Goal: Task Accomplishment & Management: Use online tool/utility

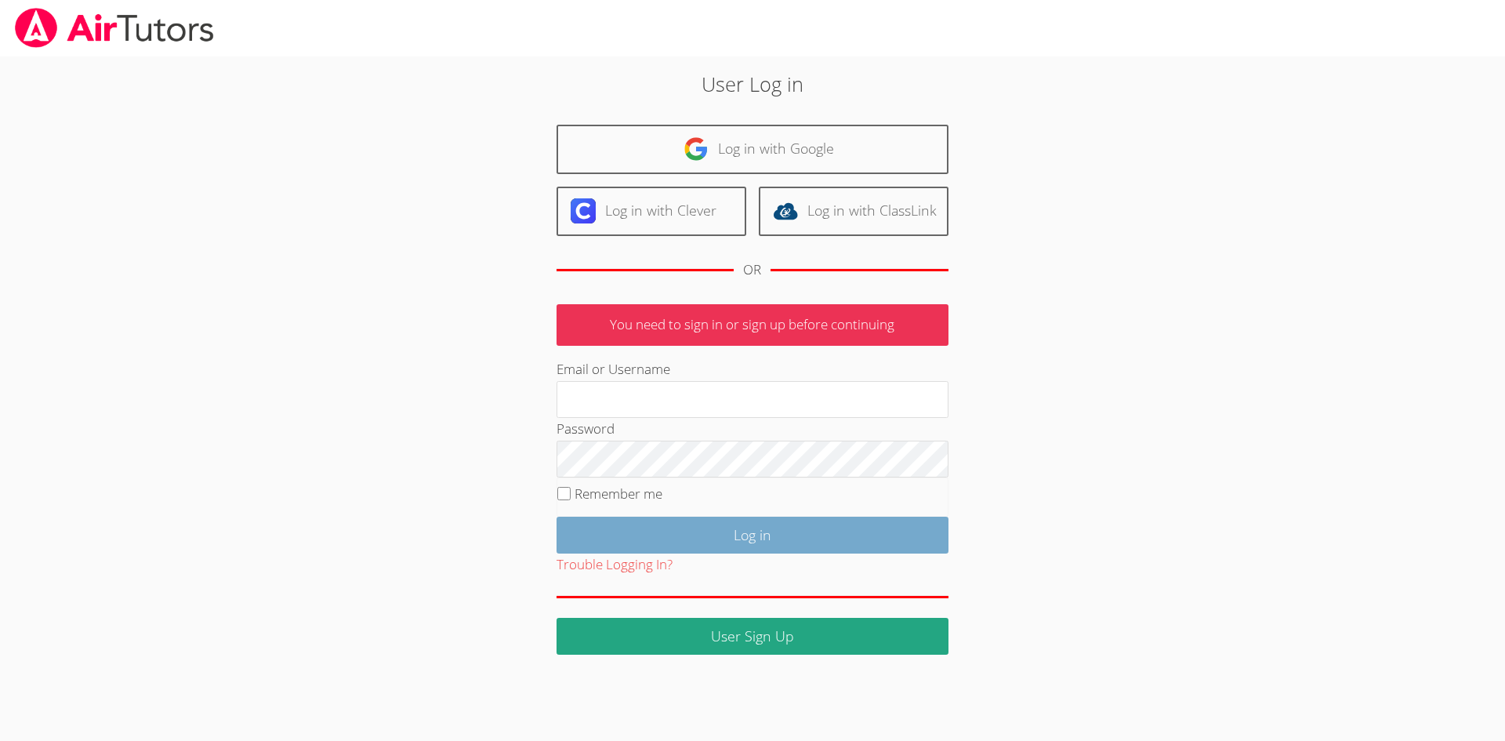
type input "simonesmith533@gmail.com"
click at [722, 528] on input "Log in" at bounding box center [752, 534] width 392 height 37
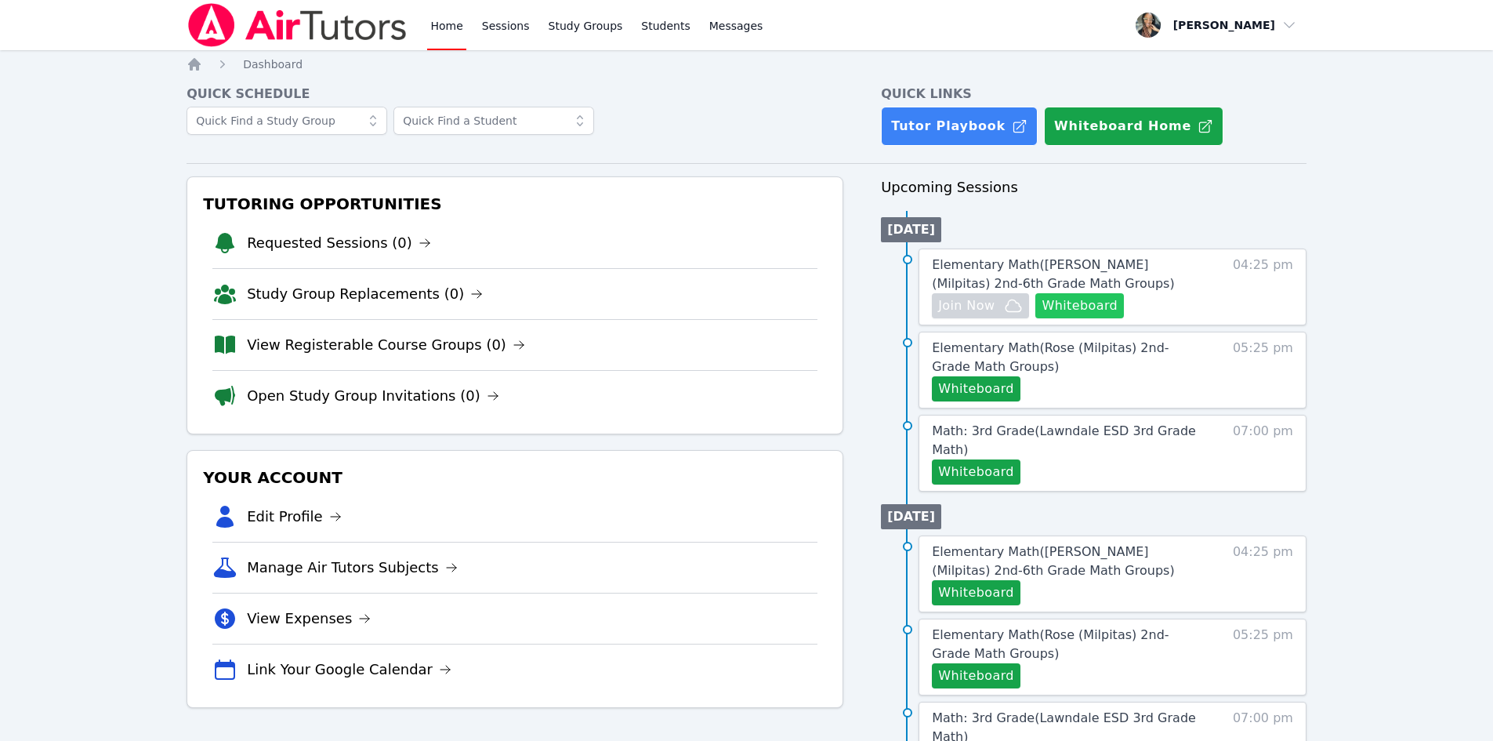
click at [1097, 299] on button "Whiteboard" at bounding box center [1079, 305] width 89 height 25
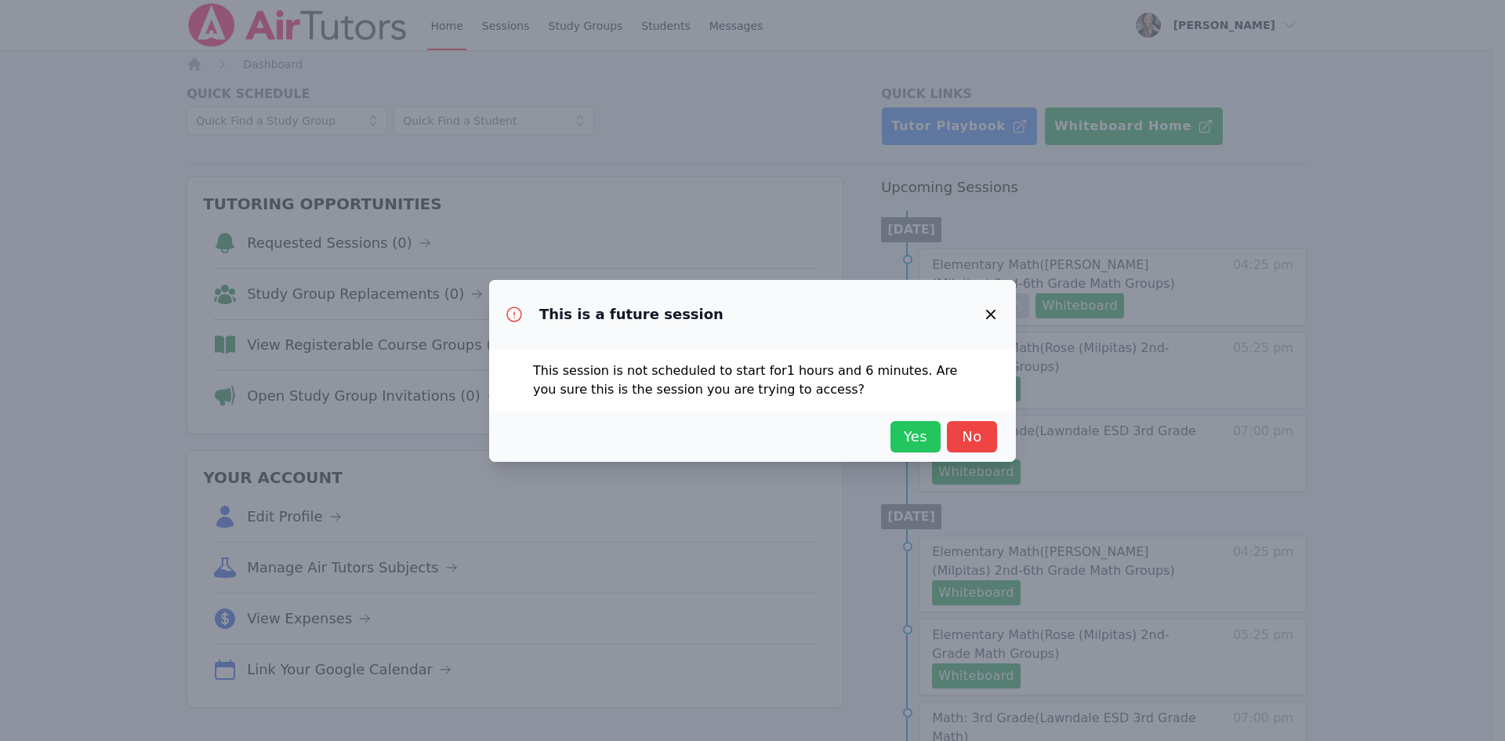
click at [908, 434] on span "Yes" at bounding box center [915, 437] width 34 height 22
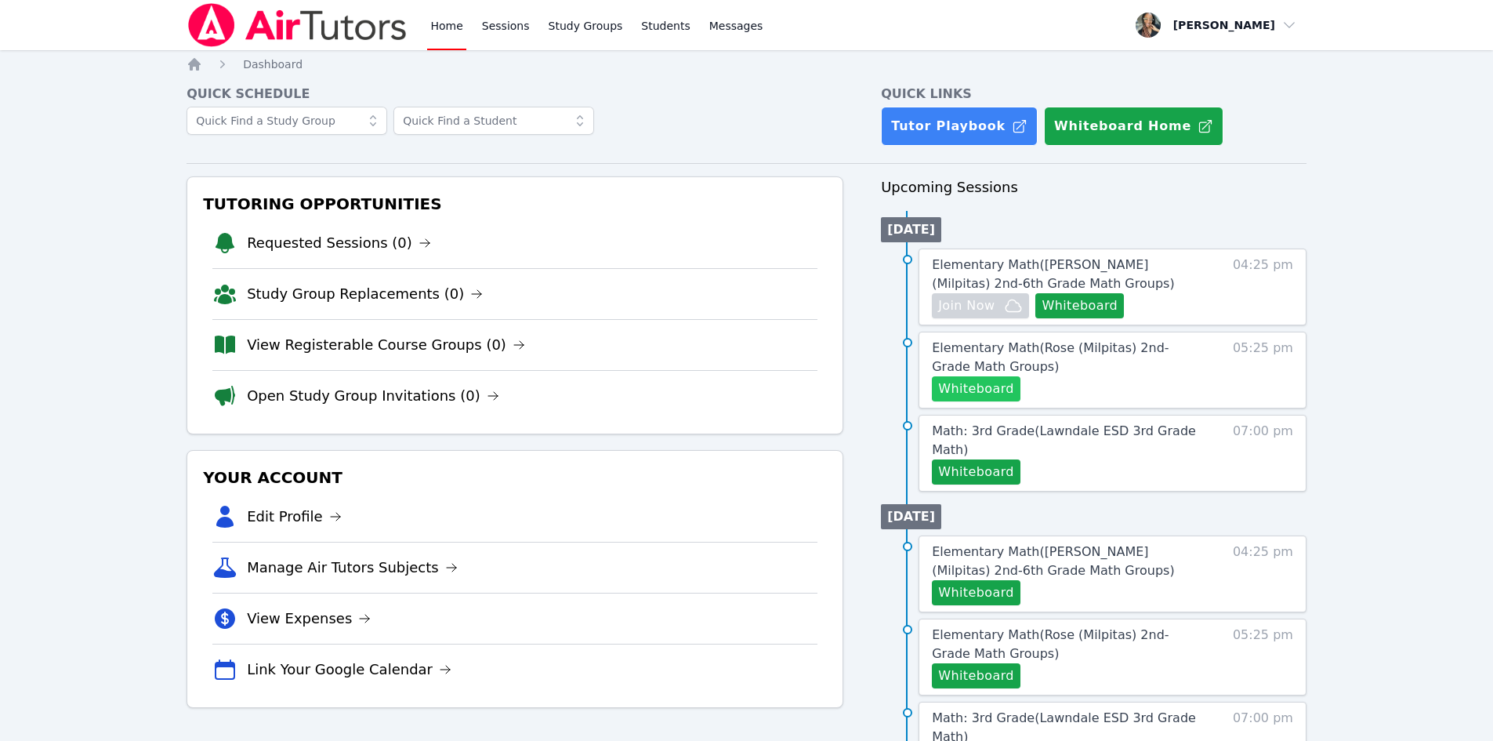
click at [987, 386] on button "Whiteboard" at bounding box center [976, 388] width 89 height 25
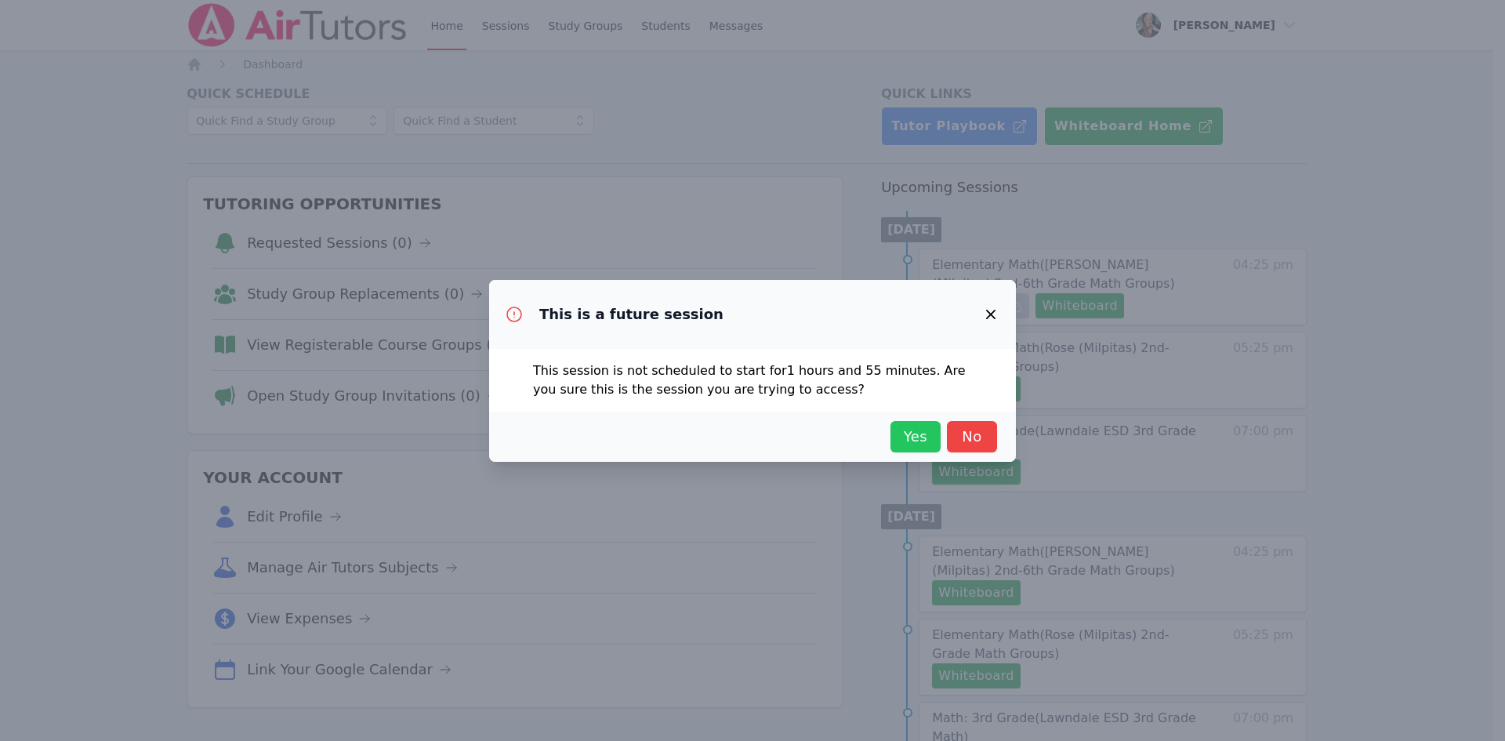
click at [901, 442] on span "Yes" at bounding box center [915, 437] width 34 height 22
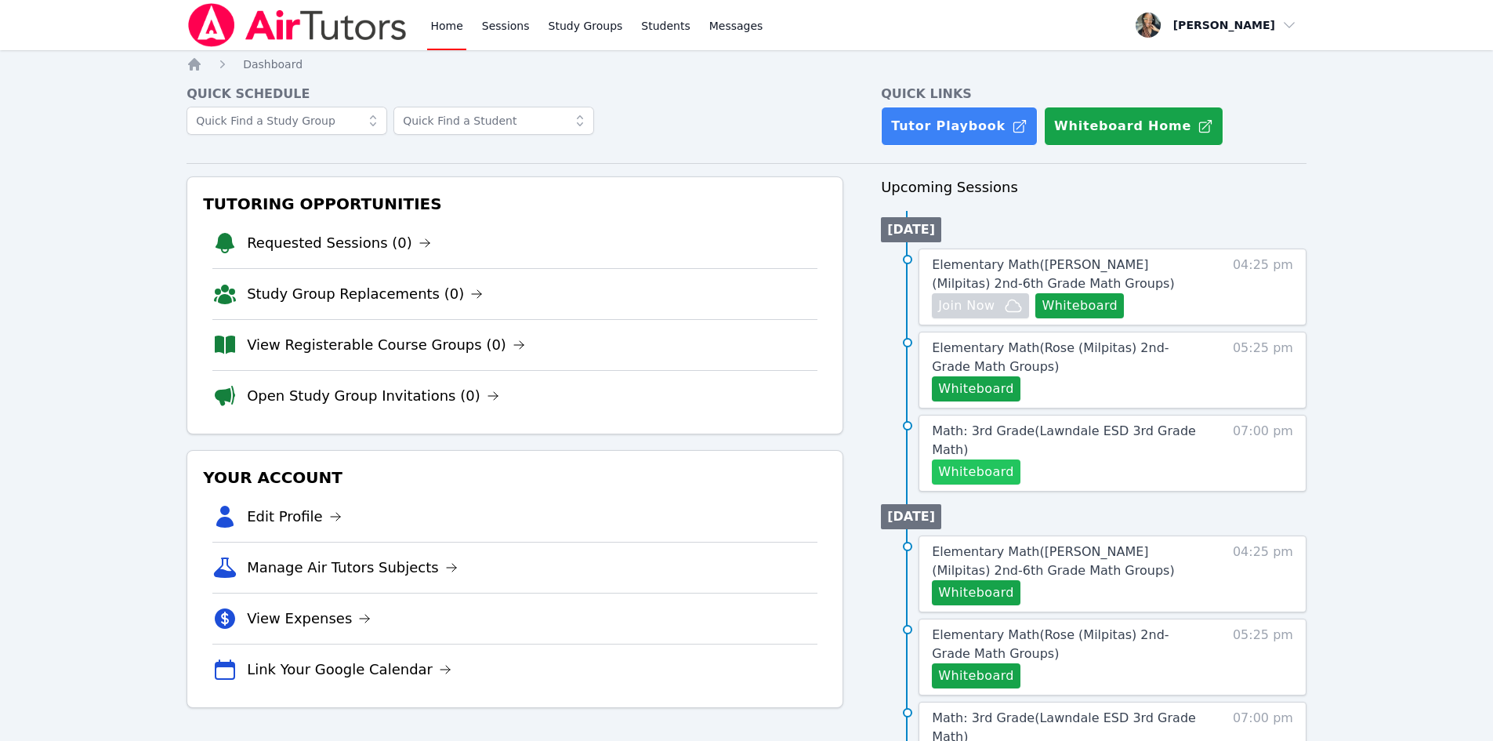
click at [980, 459] on button "Whiteboard" at bounding box center [976, 471] width 89 height 25
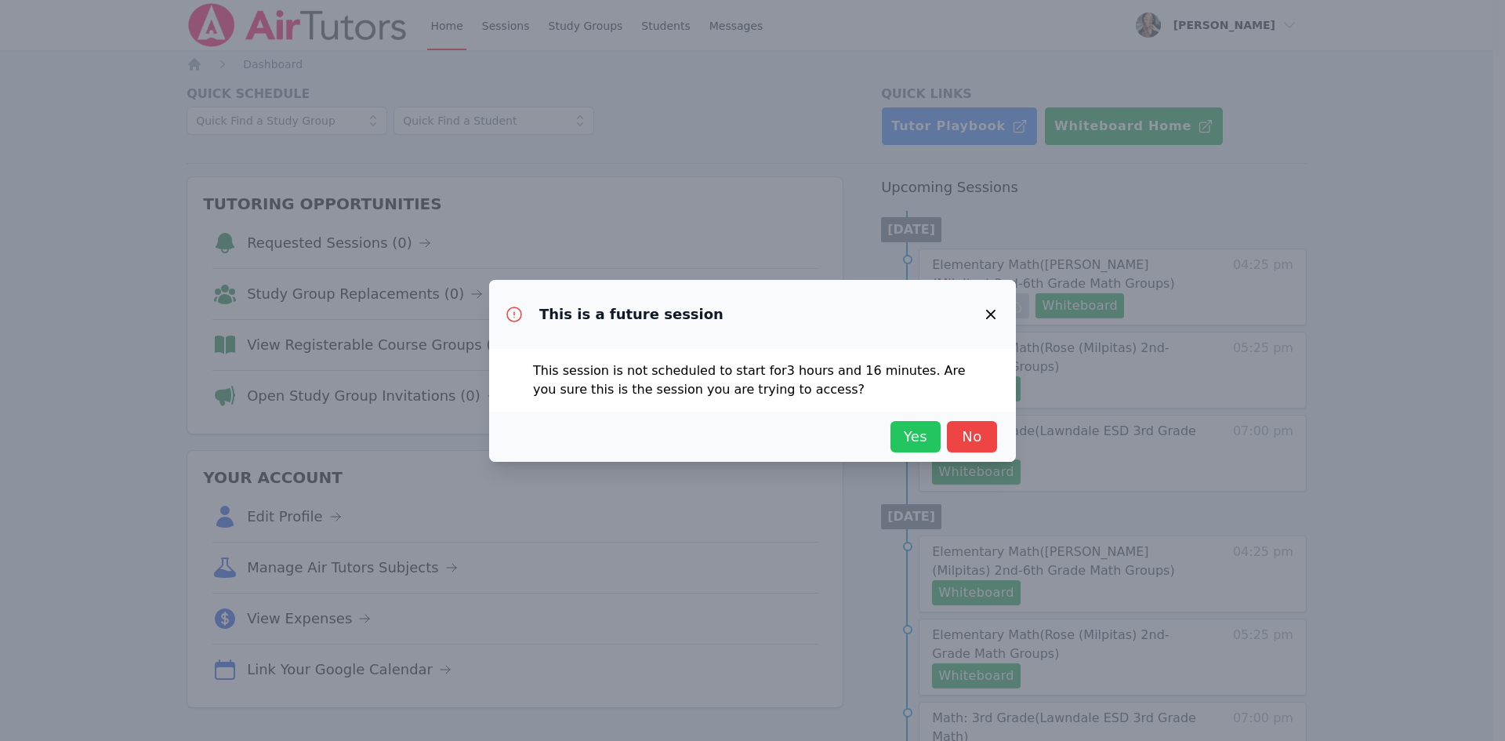
click at [912, 428] on span "Yes" at bounding box center [915, 437] width 34 height 22
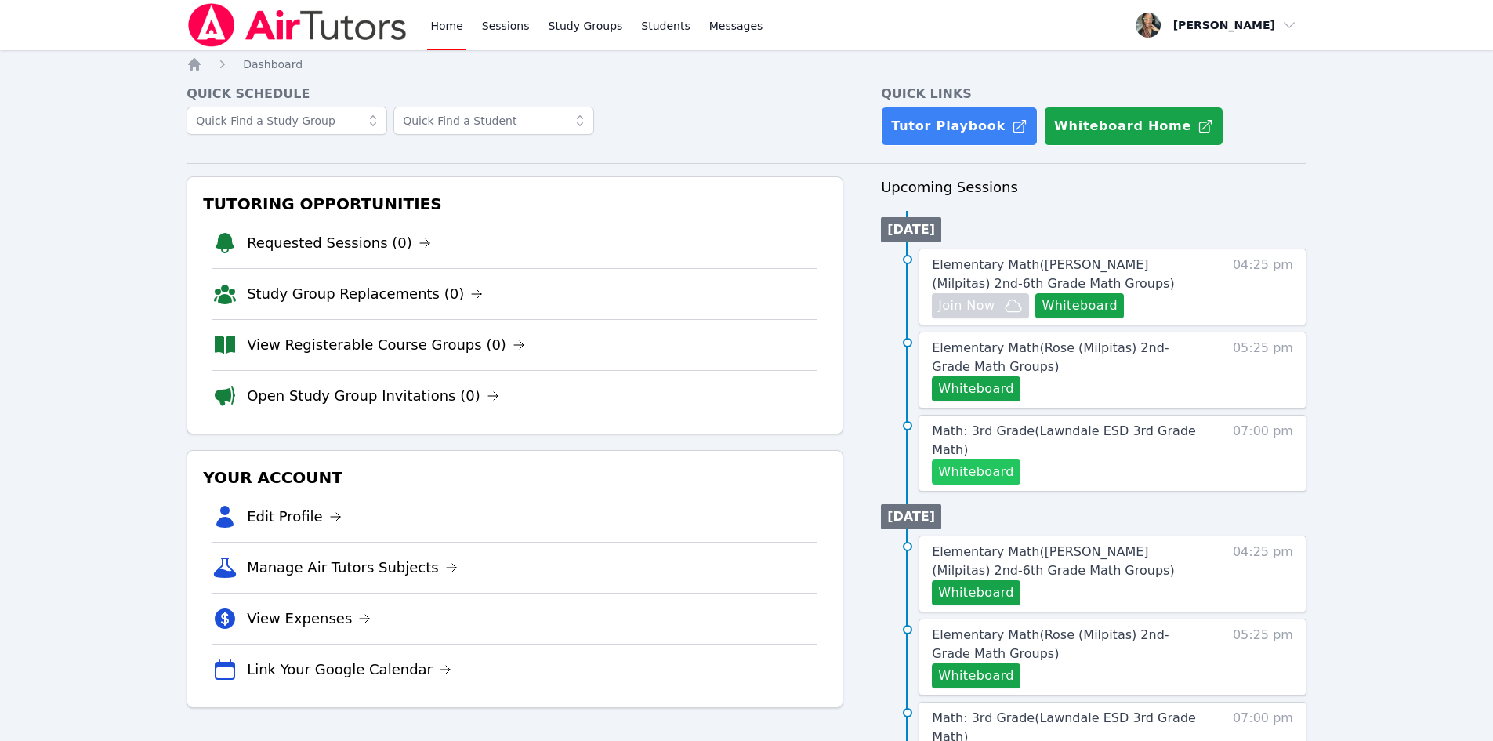
click at [955, 459] on button "Whiteboard" at bounding box center [976, 471] width 89 height 25
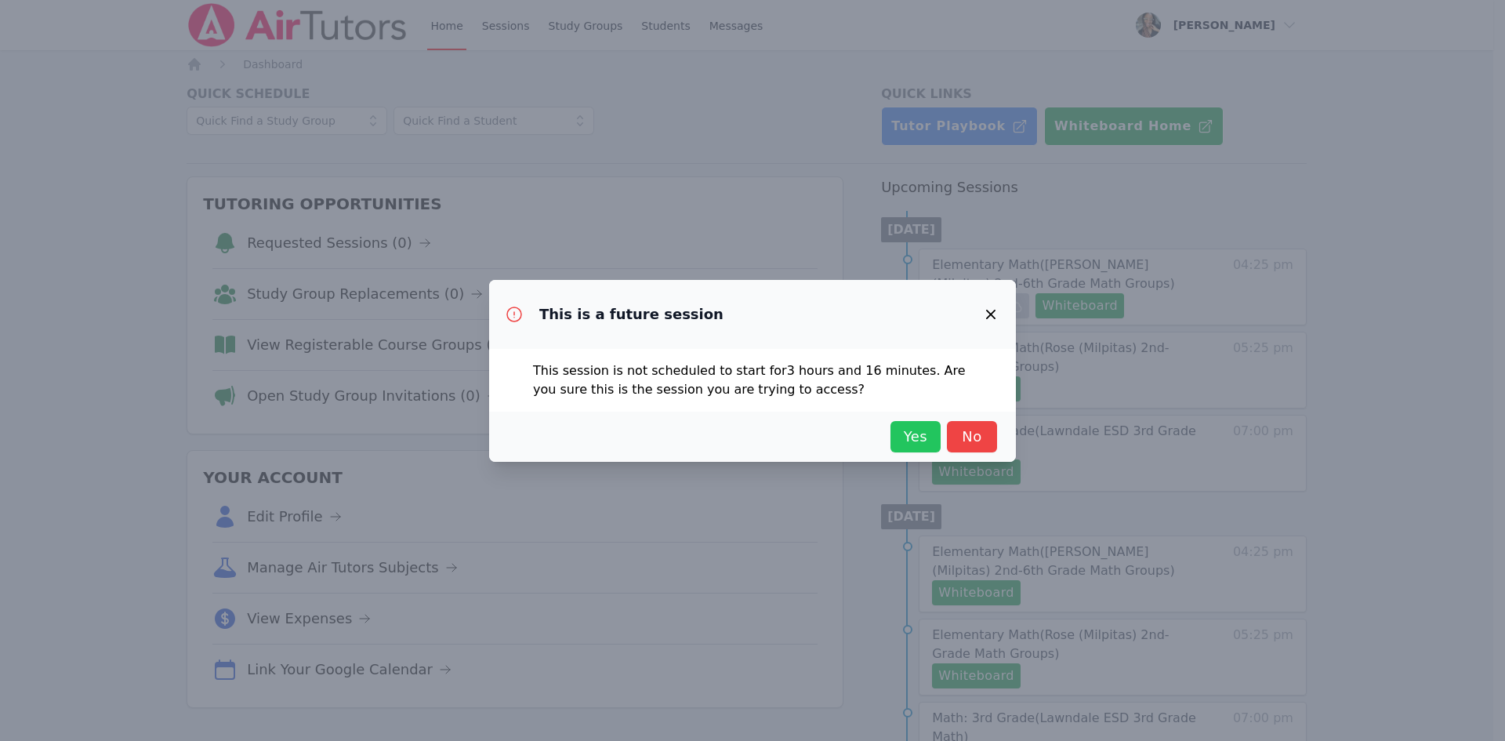
click at [912, 436] on span "Yes" at bounding box center [915, 437] width 34 height 22
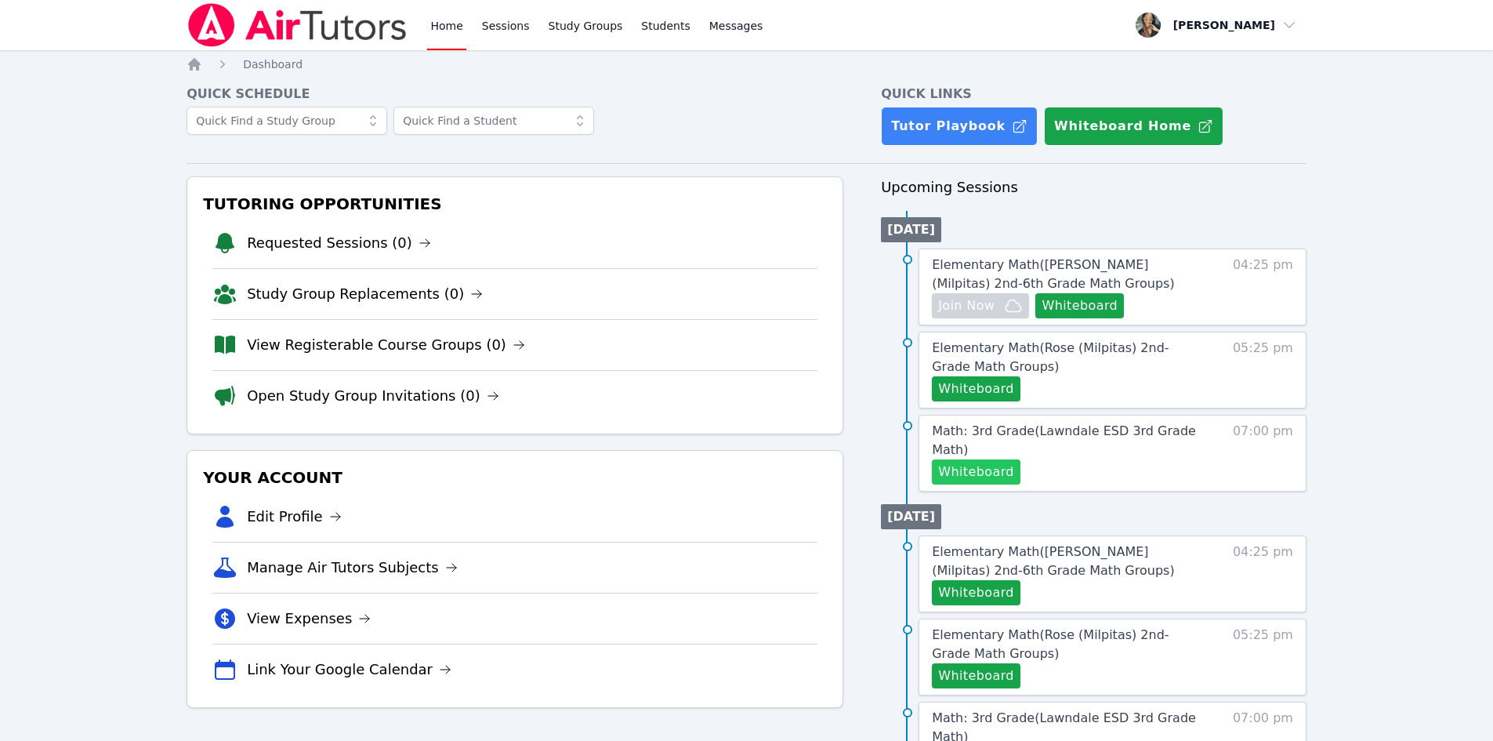
click at [977, 459] on button "Whiteboard" at bounding box center [976, 471] width 89 height 25
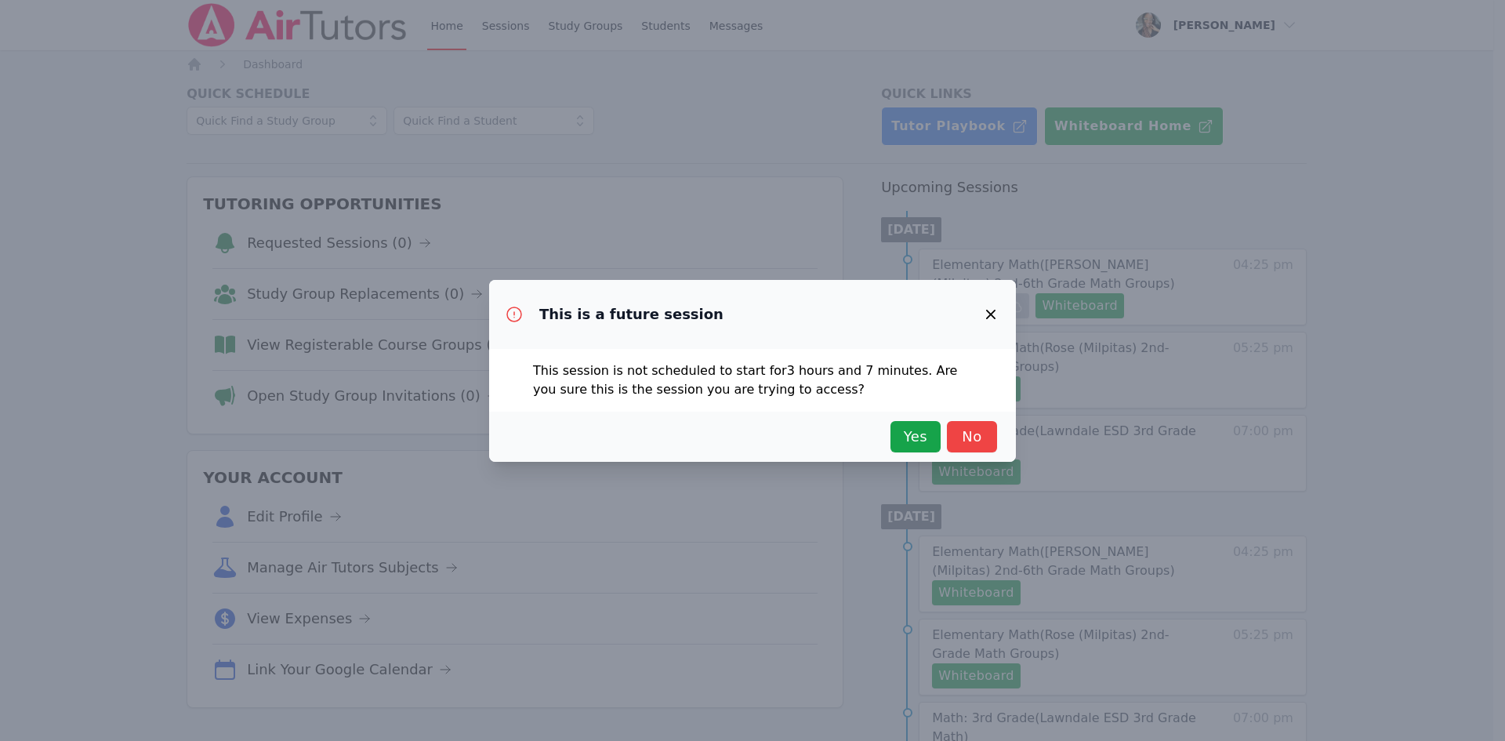
click at [918, 452] on div "Yes No" at bounding box center [752, 436] width 527 height 50
click at [911, 435] on span "Yes" at bounding box center [915, 437] width 34 height 22
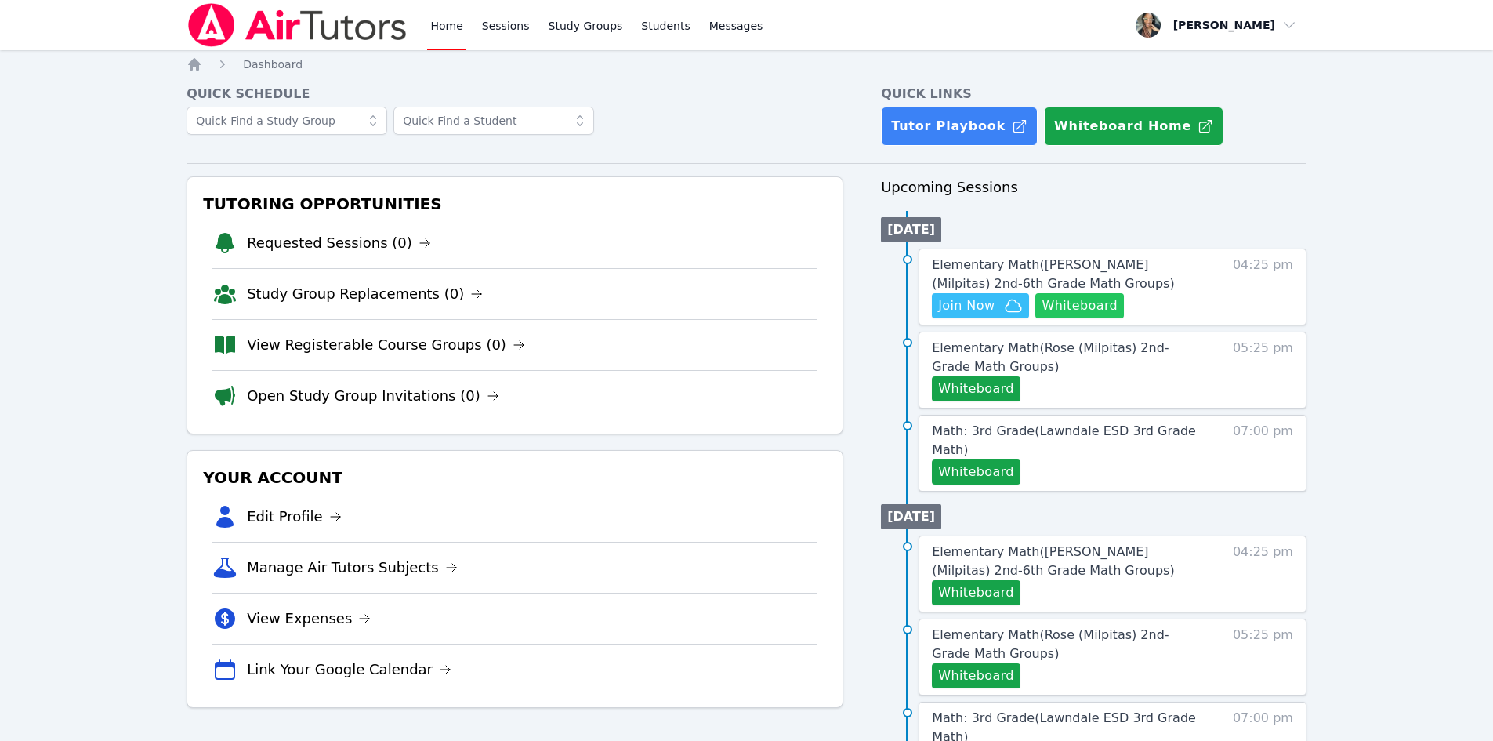
click at [1067, 298] on button "Whiteboard" at bounding box center [1079, 305] width 89 height 25
click at [957, 298] on span "Join Now" at bounding box center [966, 305] width 56 height 19
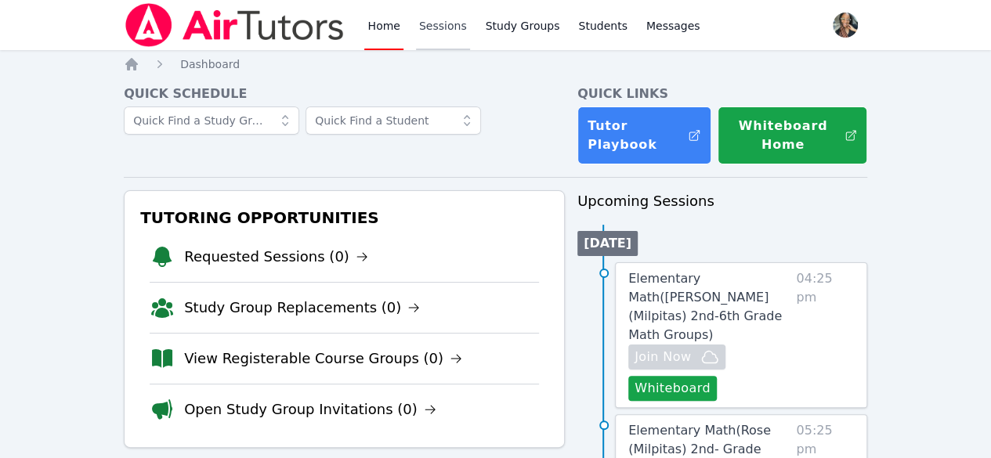
click at [418, 37] on link "Sessions" at bounding box center [443, 25] width 54 height 50
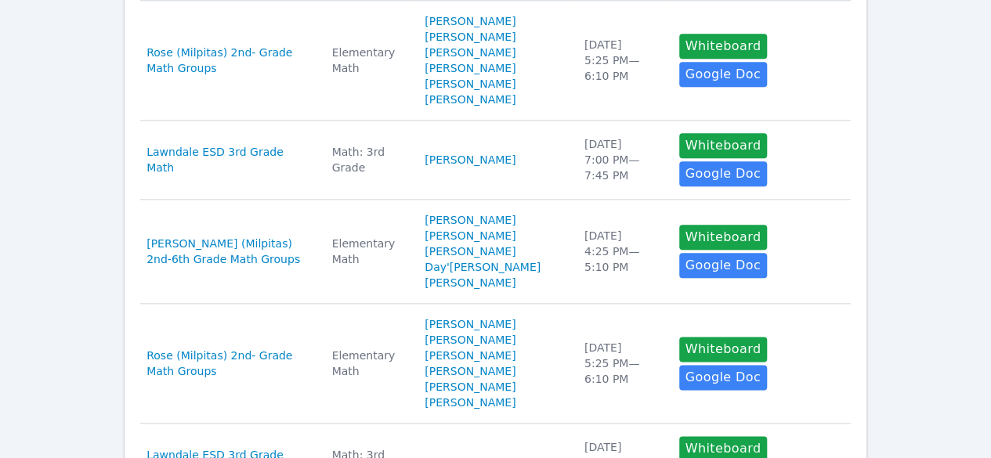
scroll to position [1144, 0]
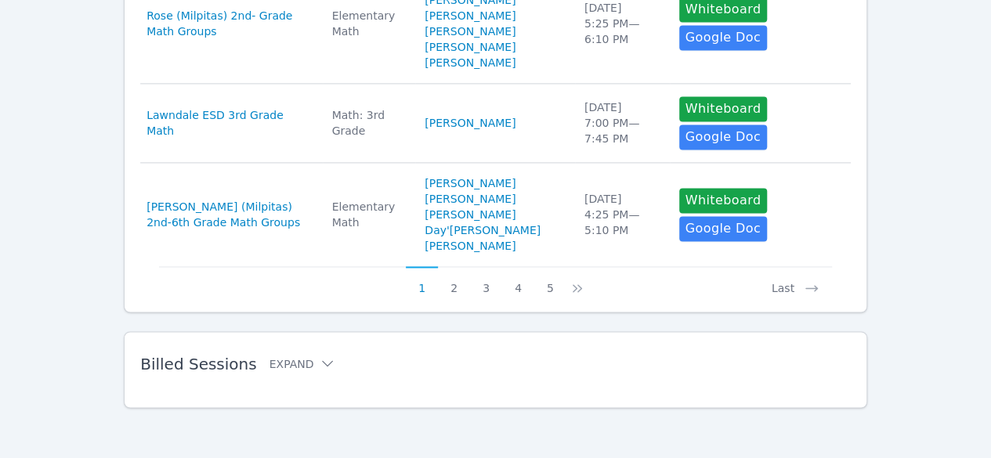
click at [302, 372] on h2 "Billed Sessions Expand" at bounding box center [470, 363] width 661 height 19
click at [300, 364] on button "Expand" at bounding box center [303, 364] width 67 height 16
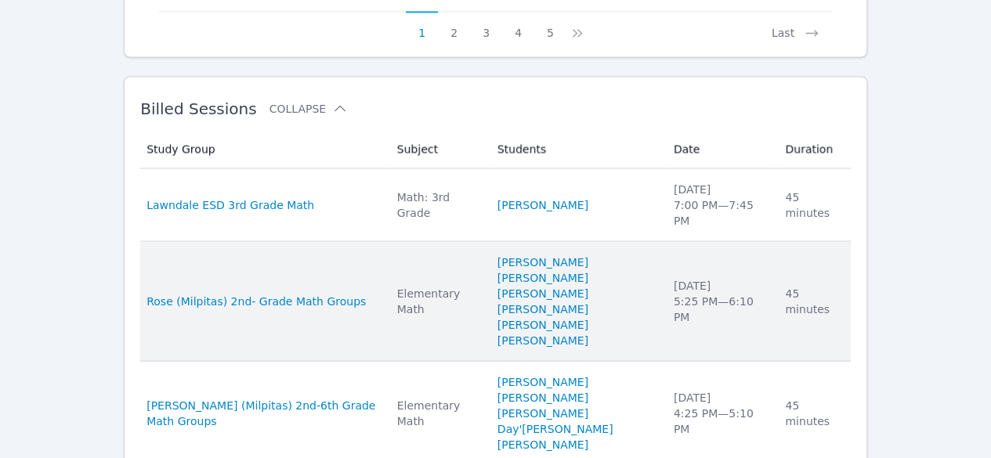
scroll to position [1536, 0]
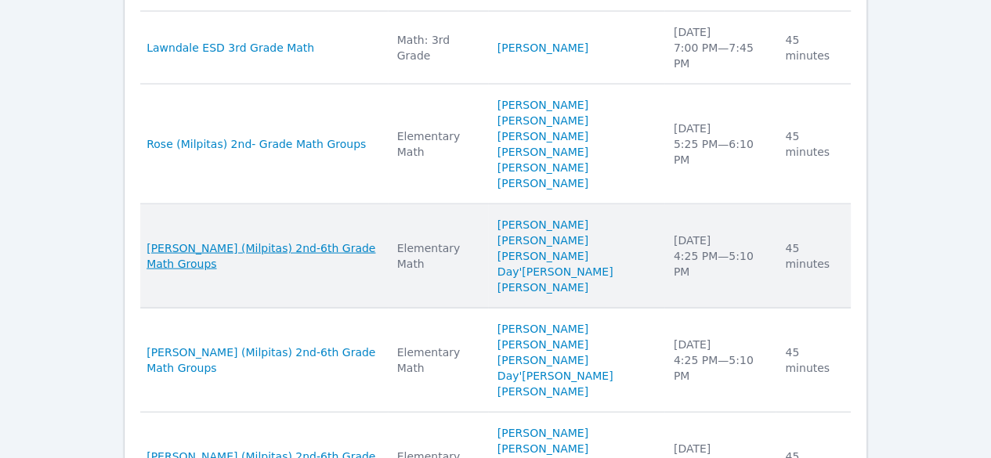
click at [226, 256] on span "[PERSON_NAME] (Milpitas) 2nd-6th Grade Math Groups" at bounding box center [262, 256] width 231 height 31
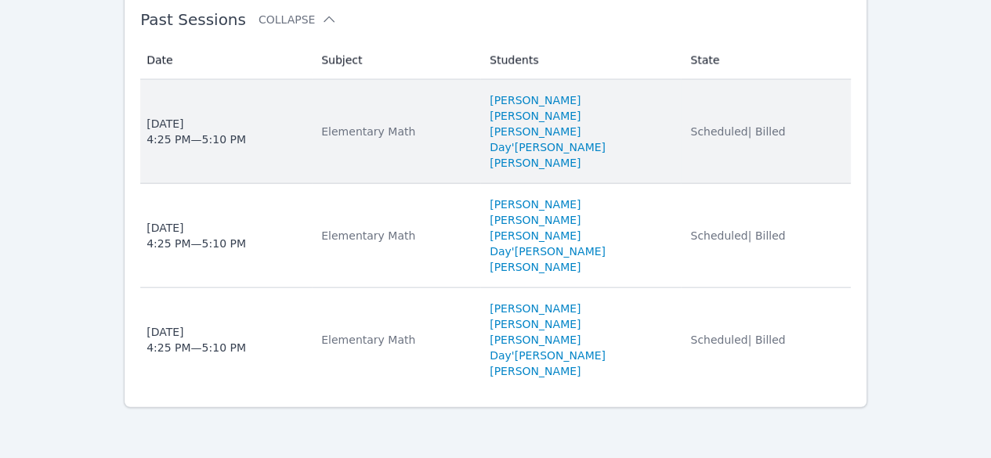
scroll to position [1826, 0]
click at [153, 132] on div "Tue Oct 7, 2025 4:25 PM — 5:10 PM" at bounding box center [197, 131] width 100 height 31
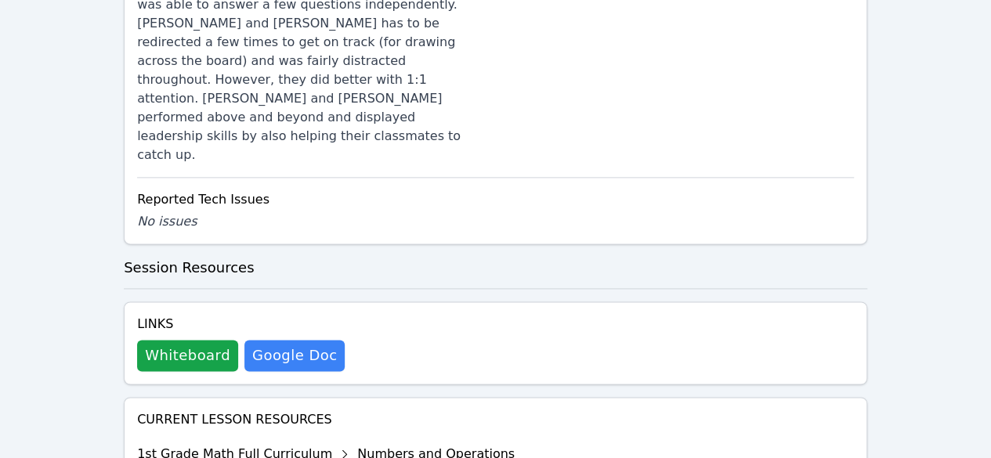
scroll to position [1019, 0]
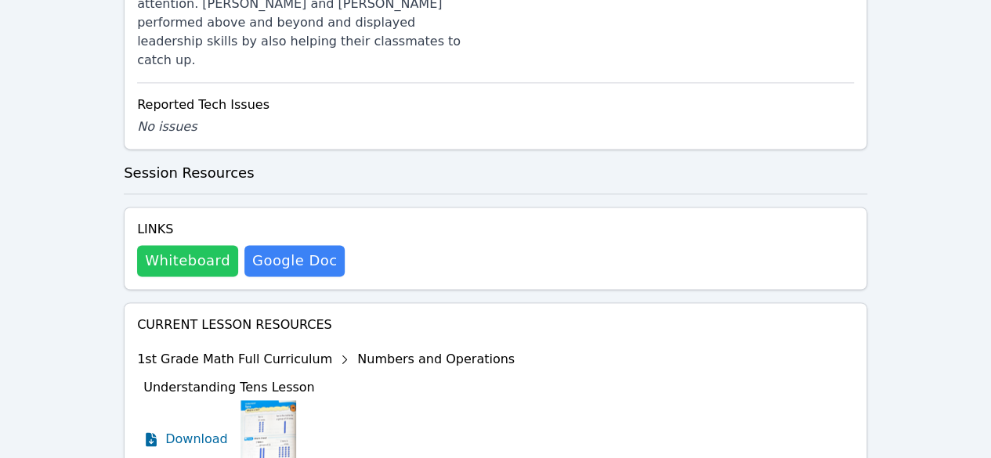
click at [183, 245] on button "Whiteboard" at bounding box center [187, 260] width 101 height 31
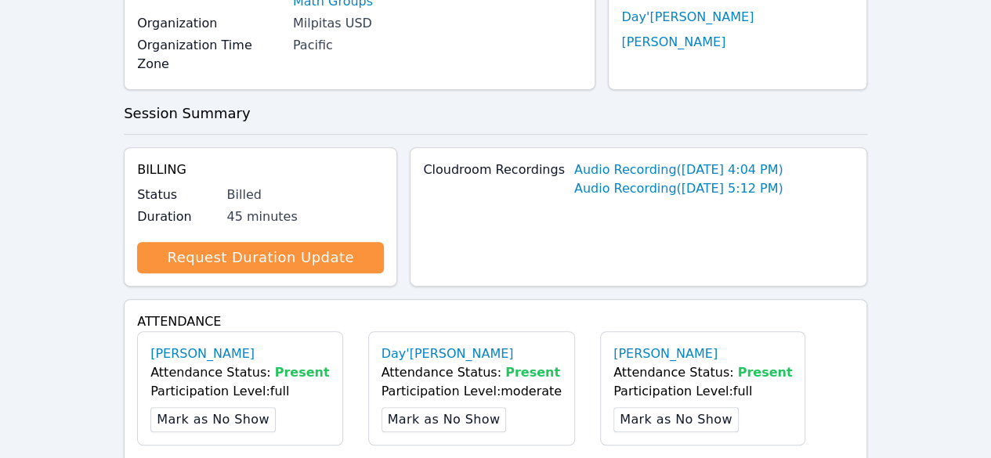
scroll to position [0, 0]
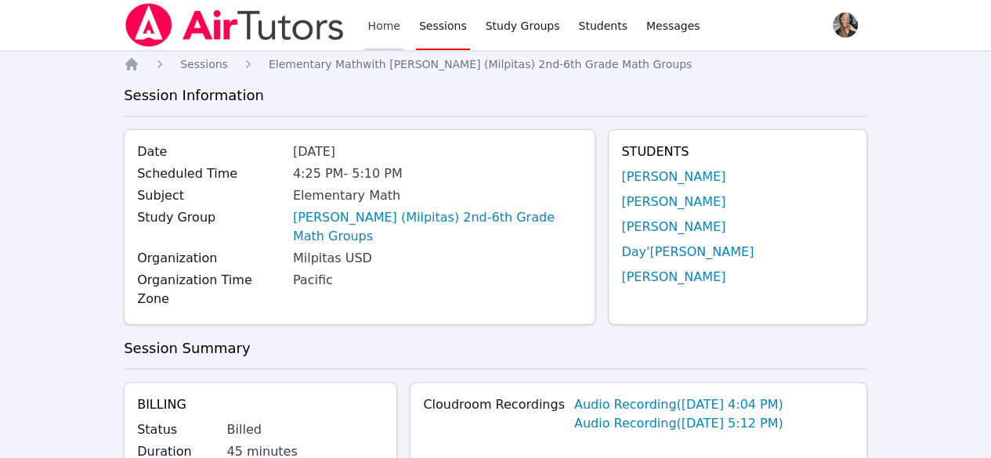
click at [384, 34] on link "Home" at bounding box center [383, 25] width 38 height 50
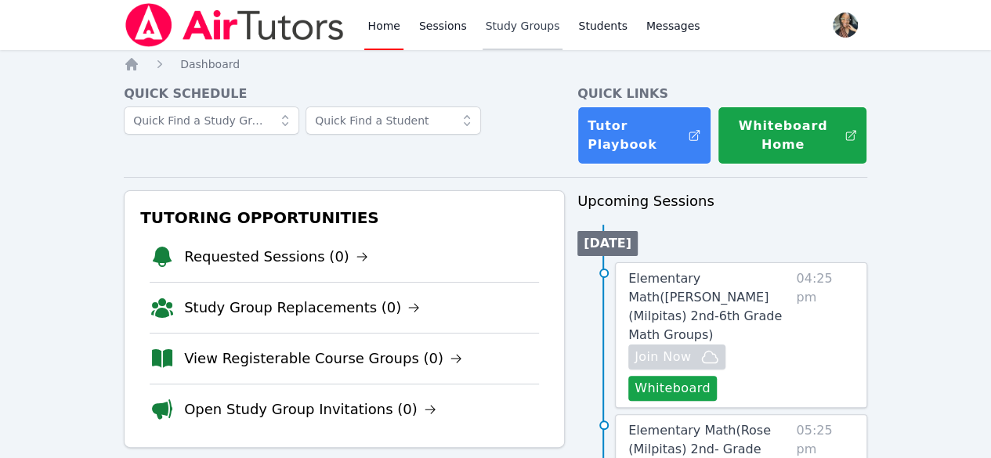
click at [514, 16] on link "Study Groups" at bounding box center [523, 25] width 81 height 50
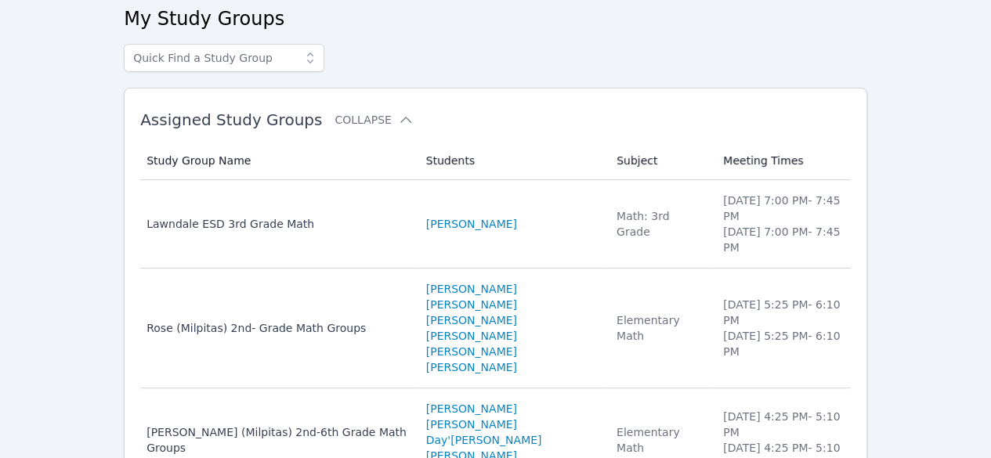
scroll to position [130, 0]
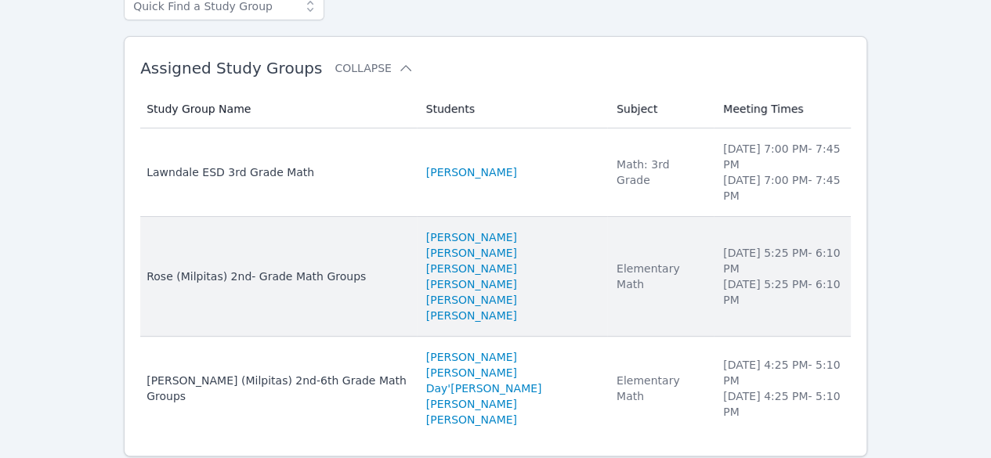
click at [301, 269] on div "Rose (Milpitas) 2nd- Grade Math Groups" at bounding box center [277, 277] width 260 height 16
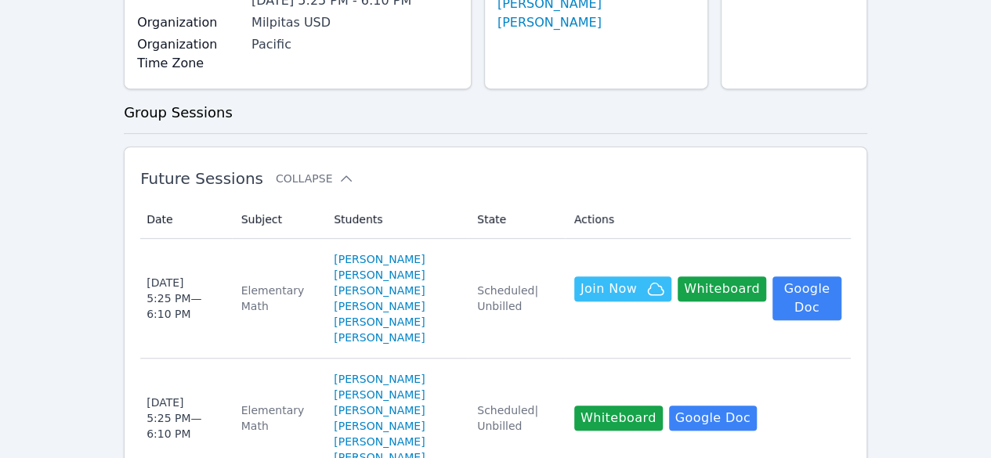
scroll to position [549, 0]
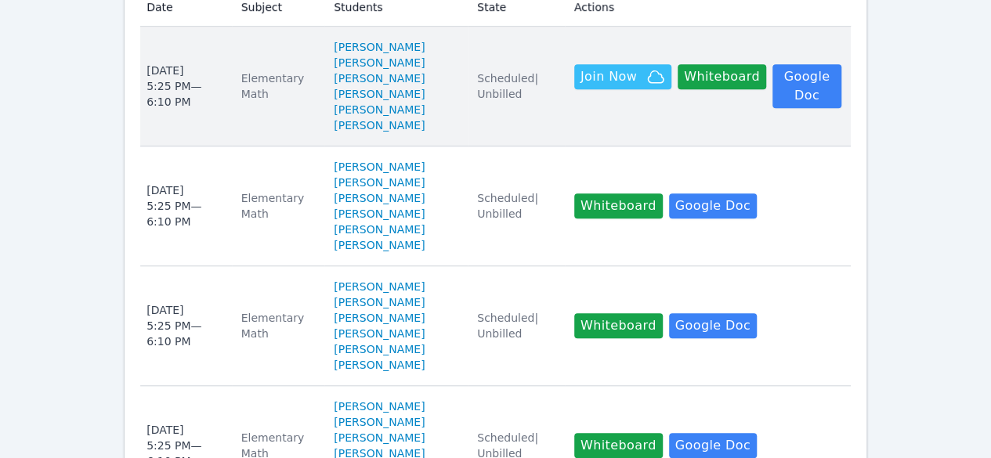
click at [165, 70] on div "Thu Oct 9 5:25 PM — 6:10 PM" at bounding box center [185, 86] width 76 height 47
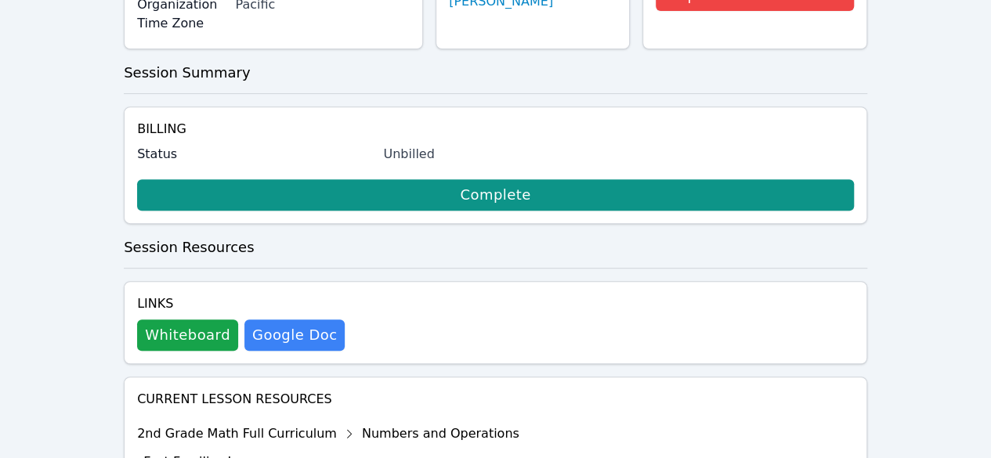
scroll to position [470, 0]
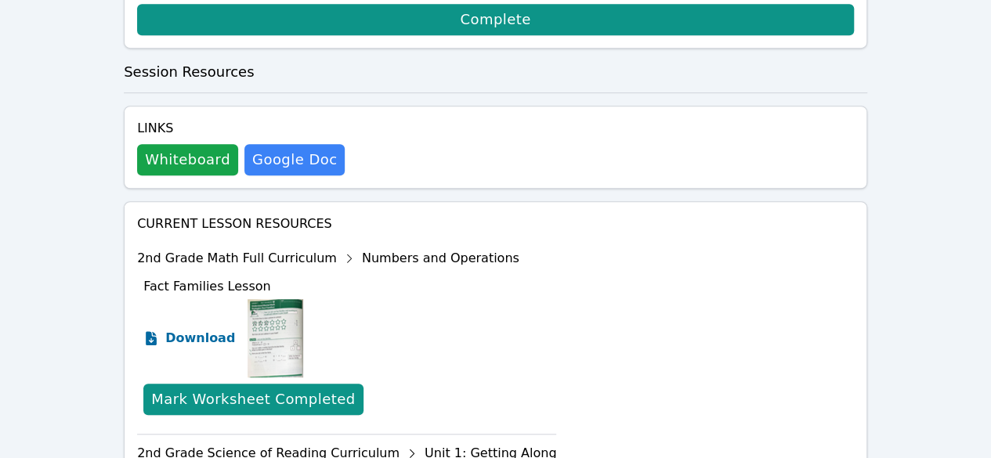
click at [183, 329] on span "Download" at bounding box center [200, 338] width 70 height 19
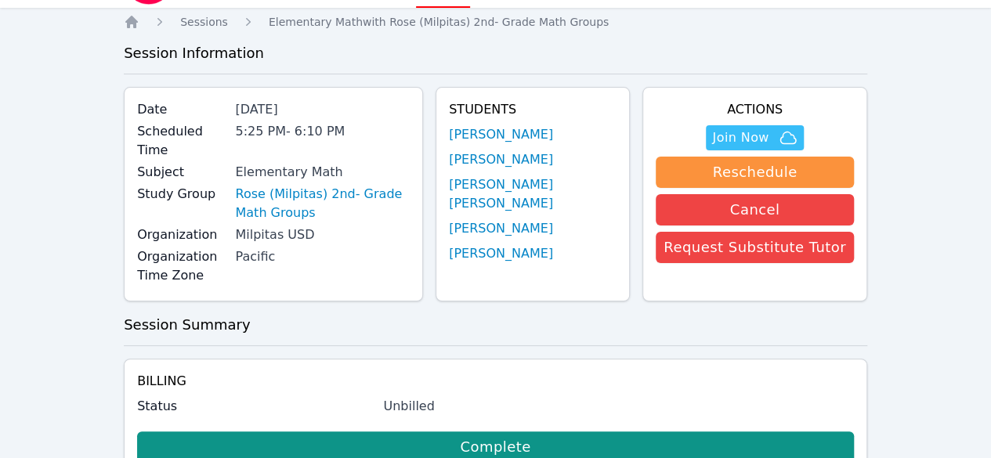
scroll to position [0, 0]
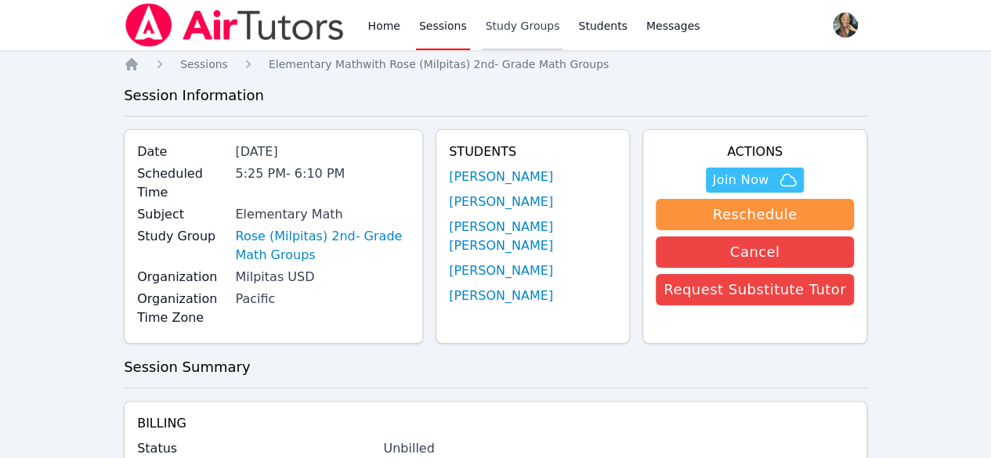
click at [530, 32] on link "Study Groups" at bounding box center [523, 25] width 81 height 50
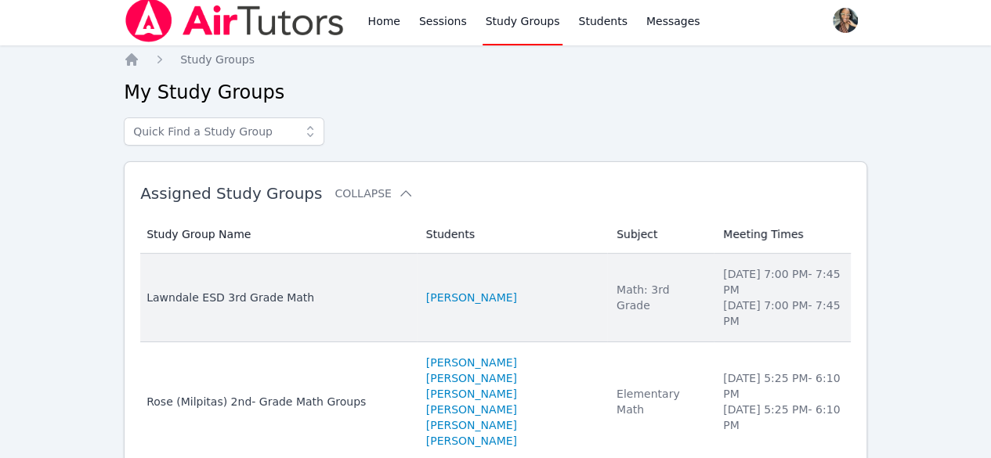
scroll to position [130, 0]
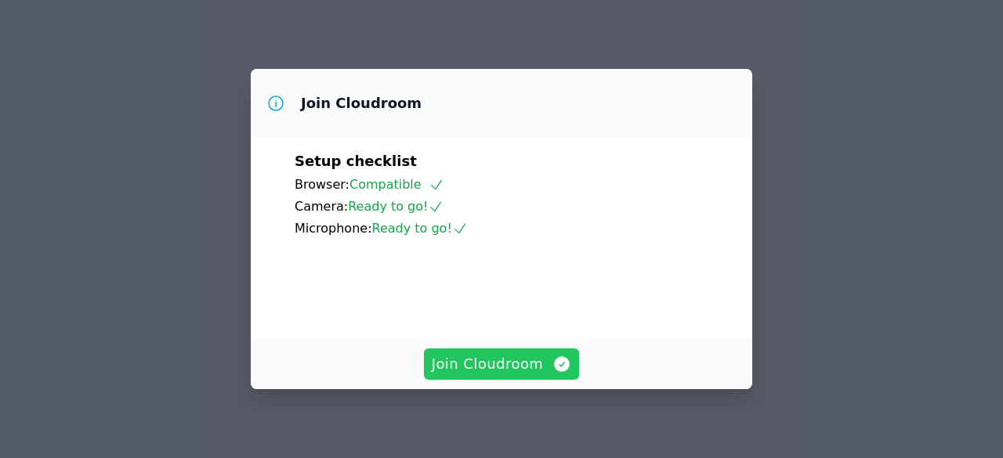
click at [480, 366] on span "Join Cloudroom" at bounding box center [502, 364] width 140 height 22
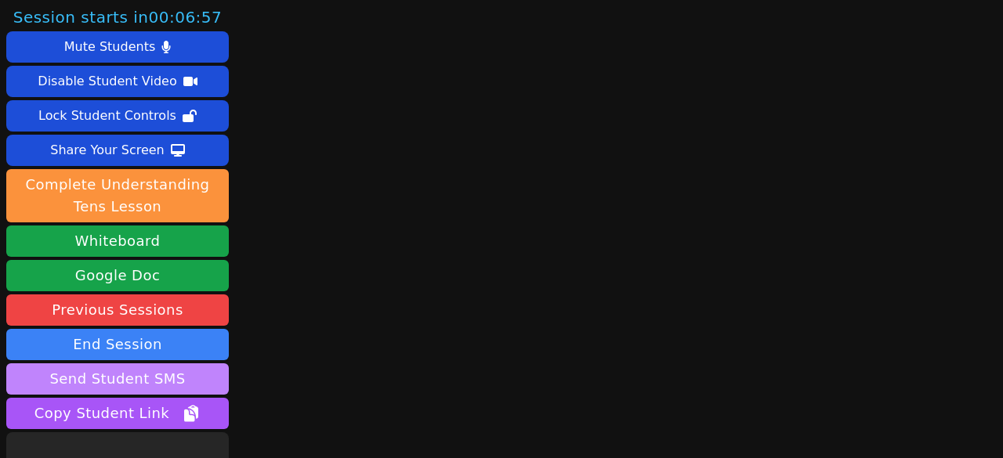
scroll to position [105, 0]
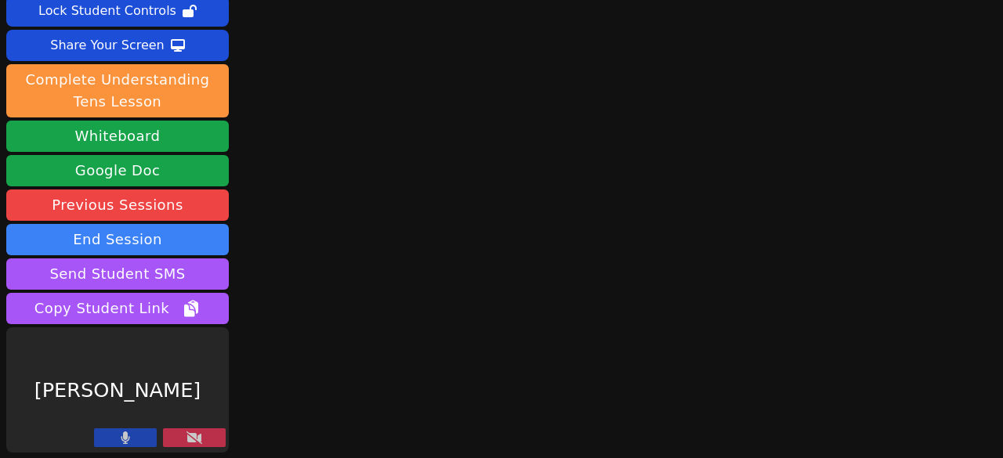
click at [128, 440] on icon at bounding box center [125, 438] width 9 height 13
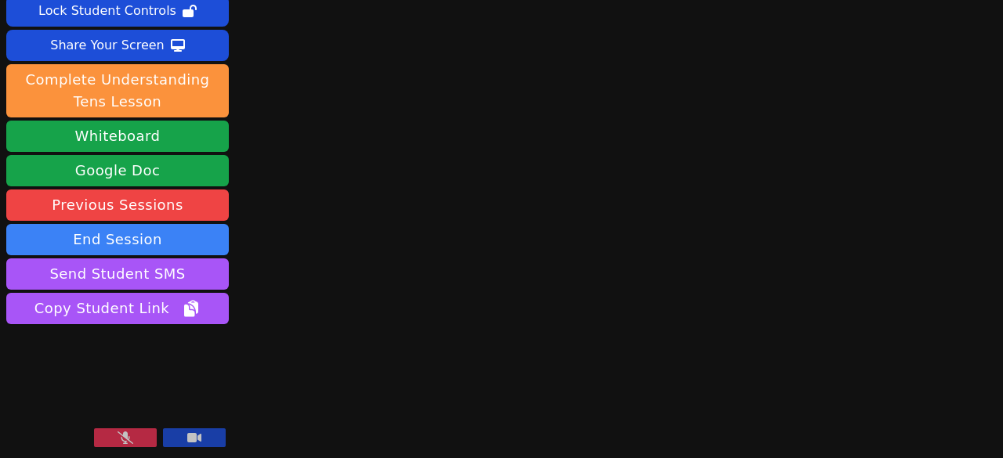
click at [166, 440] on button at bounding box center [194, 438] width 63 height 19
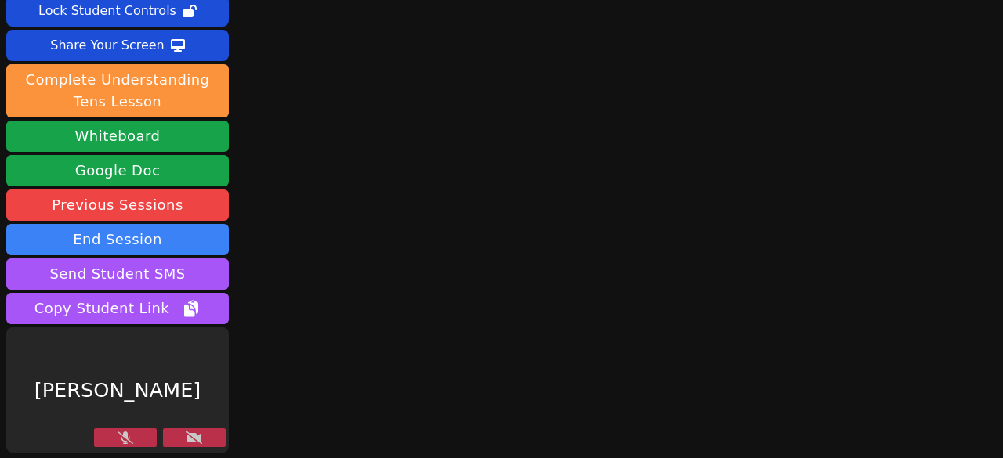
click at [206, 436] on button at bounding box center [194, 438] width 63 height 19
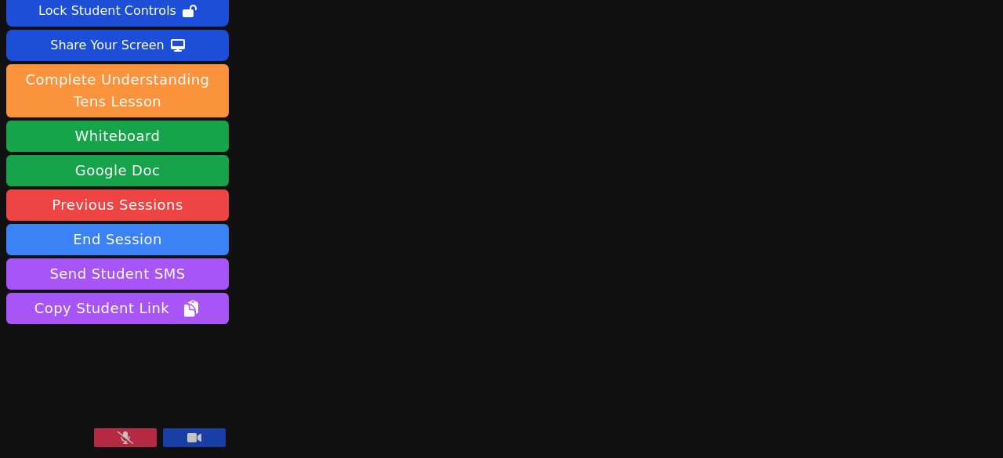
click at [206, 436] on button at bounding box center [194, 438] width 63 height 19
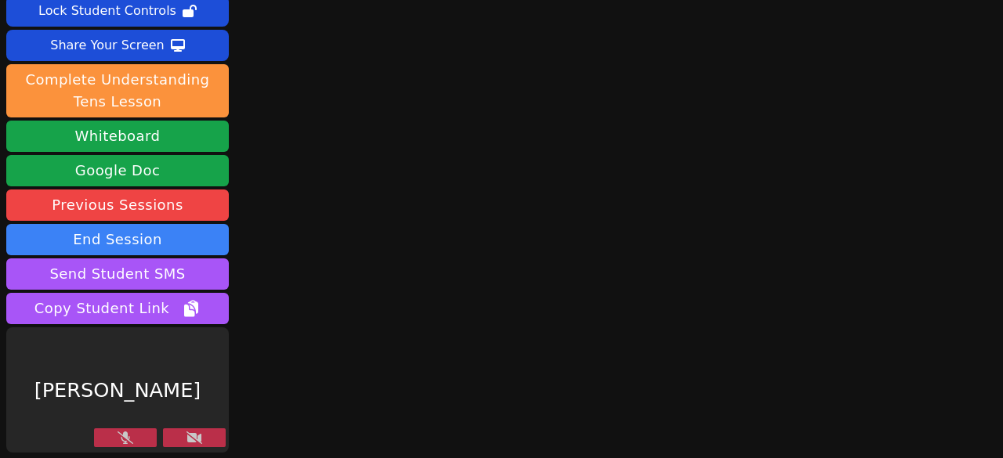
click at [206, 436] on button at bounding box center [194, 438] width 63 height 19
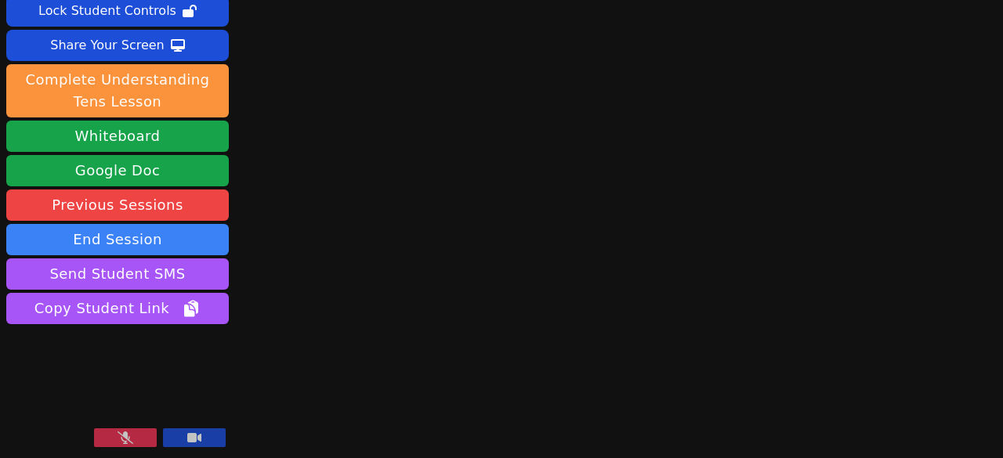
click at [195, 436] on icon at bounding box center [194, 437] width 14 height 9
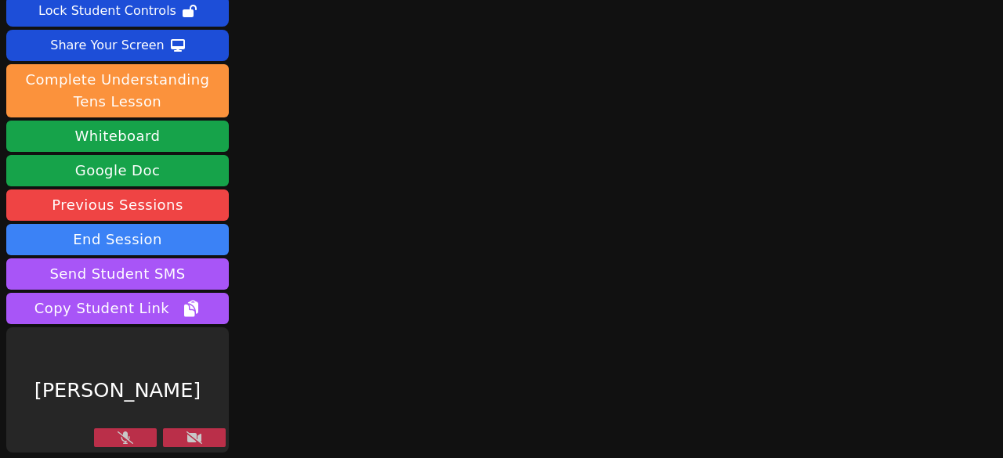
click at [202, 435] on button at bounding box center [194, 438] width 63 height 19
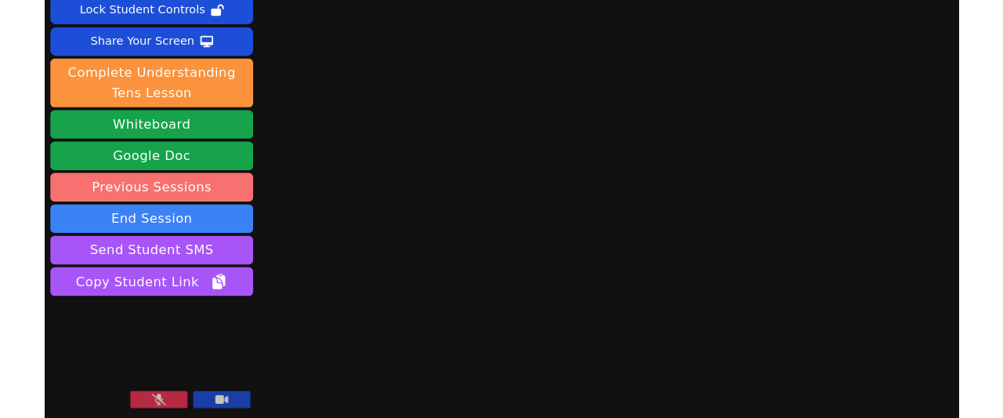
scroll to position [27, 0]
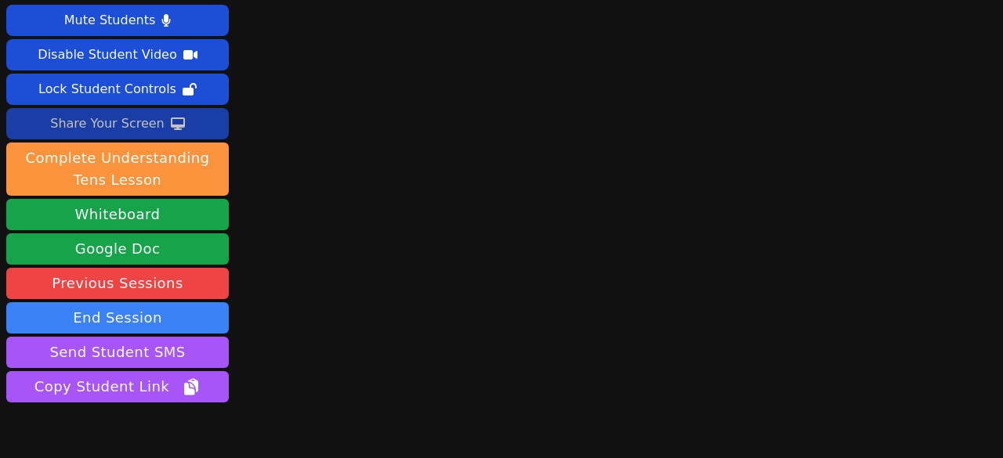
click at [98, 118] on div "Share Your Screen" at bounding box center [107, 123] width 114 height 25
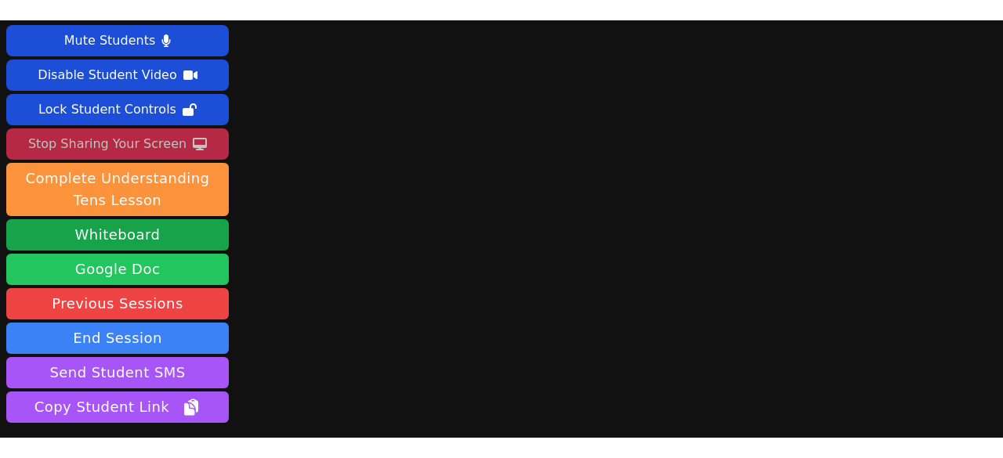
scroll to position [146, 0]
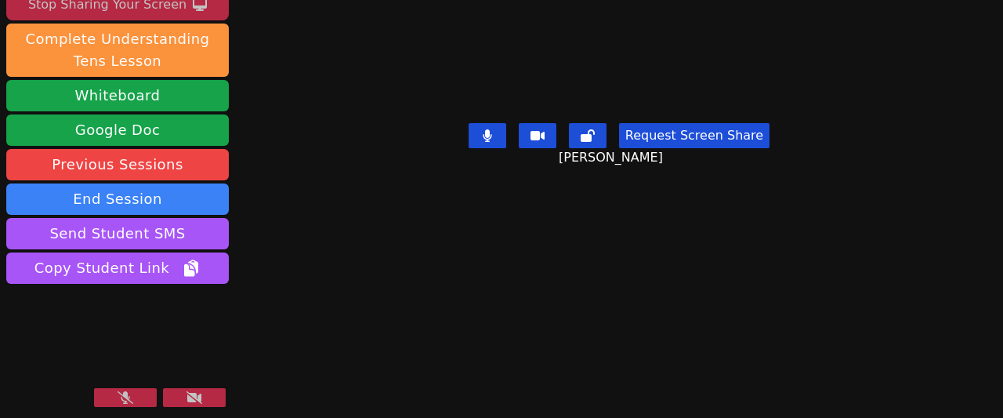
click at [135, 2] on div "Stop Sharing Your Screen" at bounding box center [107, 4] width 158 height 25
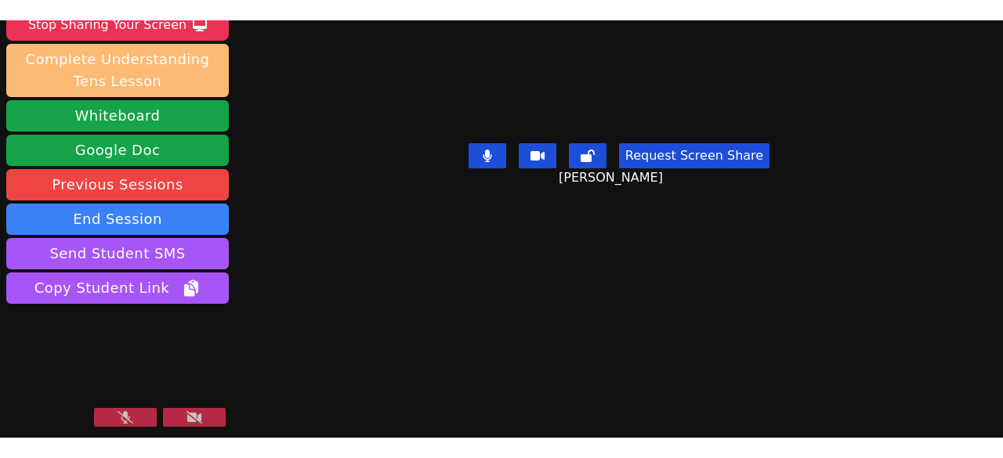
scroll to position [105, 0]
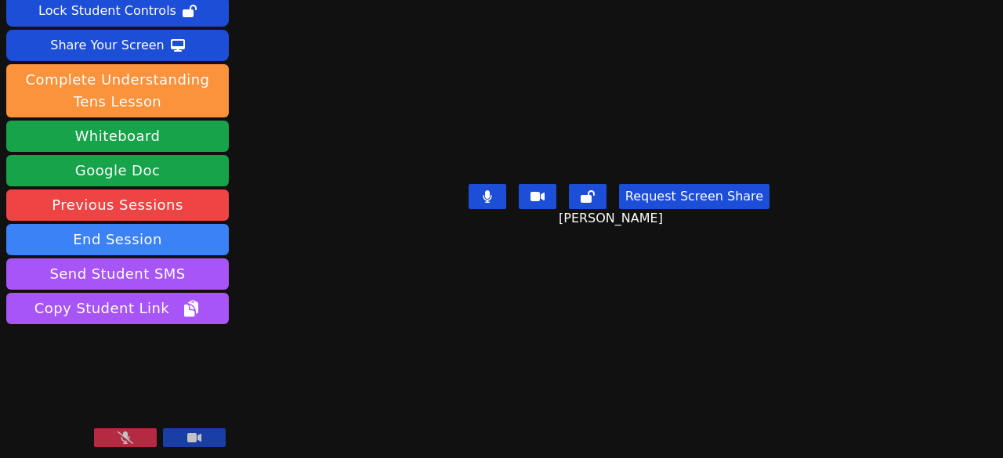
click at [138, 443] on button at bounding box center [125, 438] width 63 height 19
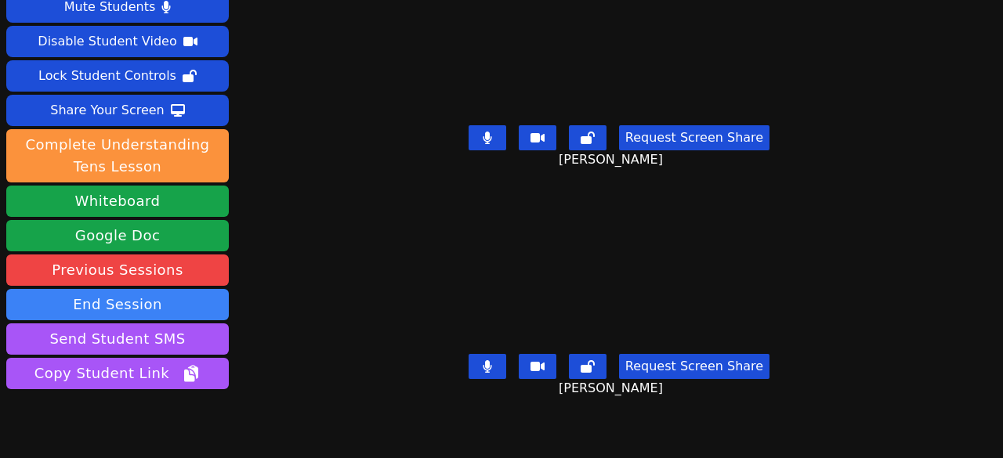
scroll to position [27, 0]
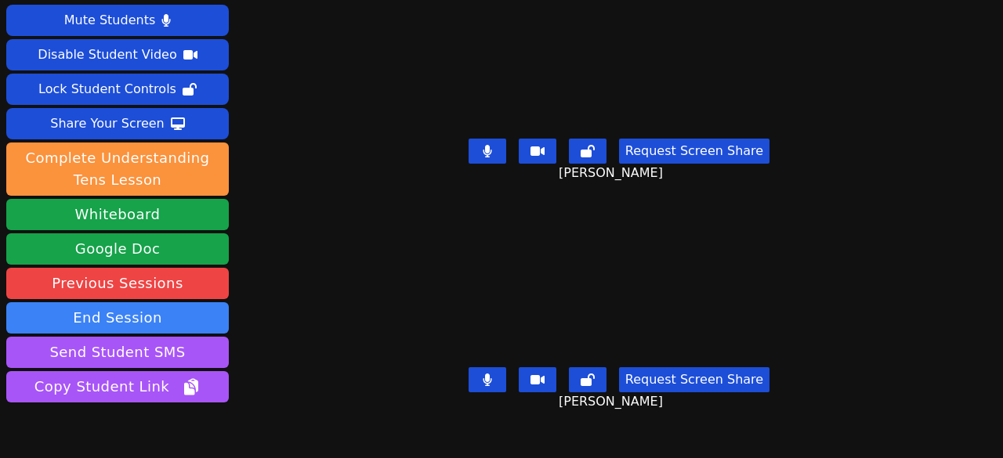
click at [470, 375] on button at bounding box center [488, 380] width 38 height 25
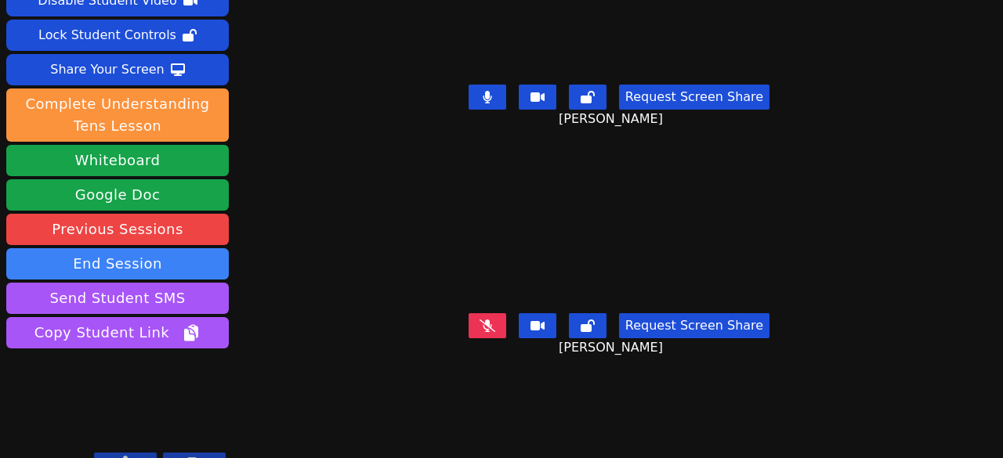
scroll to position [105, 0]
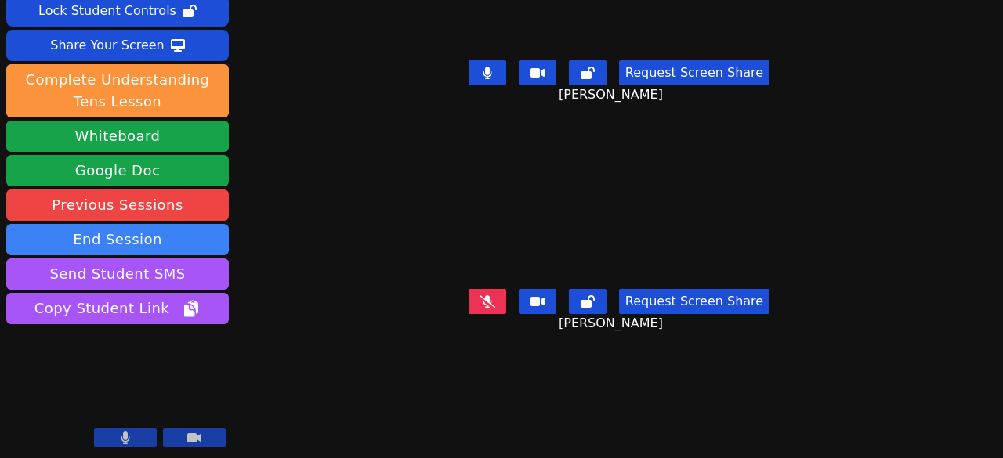
click at [489, 70] on button at bounding box center [488, 72] width 38 height 25
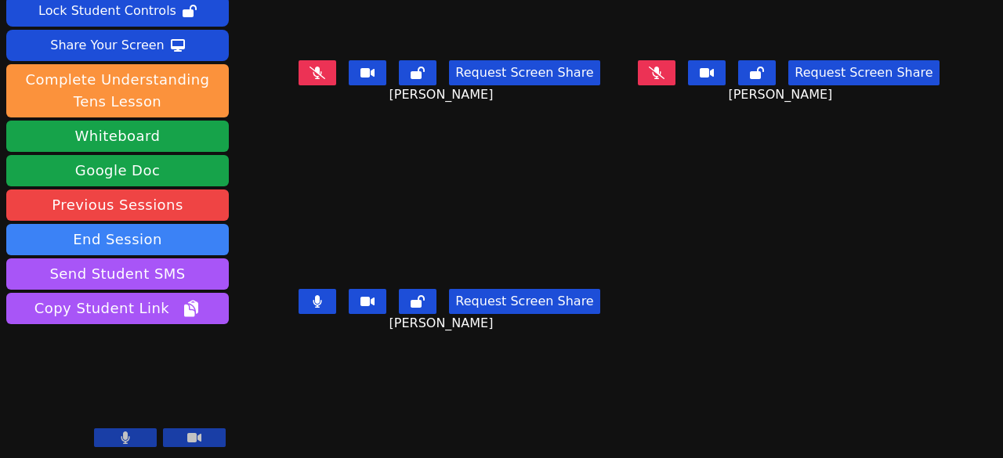
click at [342, 295] on div "Request Screen Share" at bounding box center [449, 301] width 301 height 25
click at [329, 306] on button at bounding box center [318, 301] width 38 height 25
click at [425, 299] on icon at bounding box center [418, 301] width 14 height 13
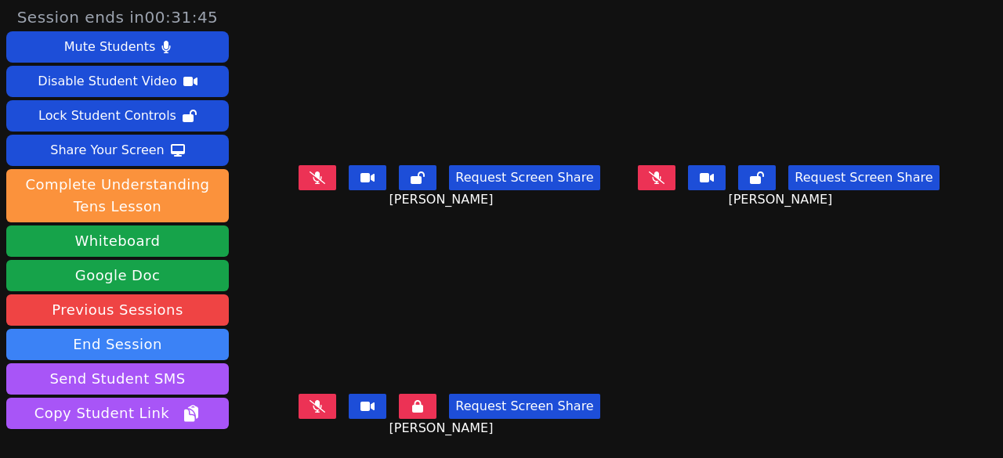
scroll to position [12, 0]
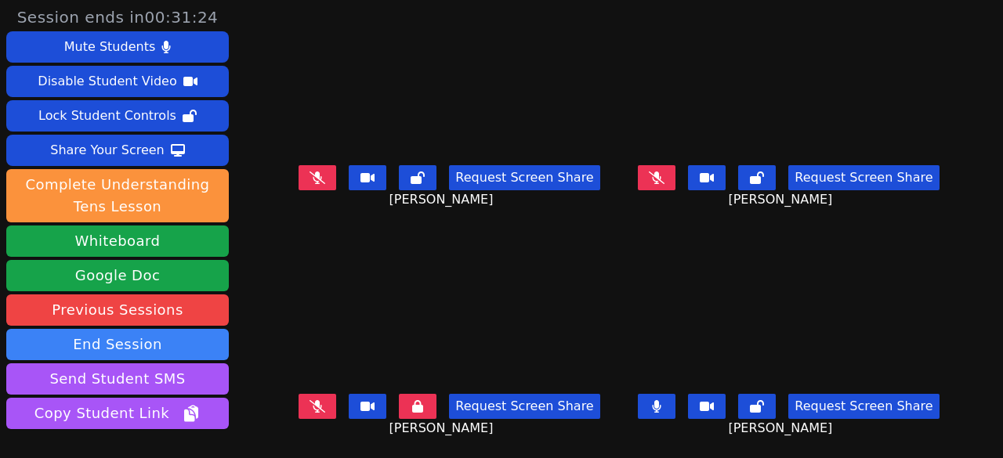
click at [750, 400] on icon at bounding box center [757, 406] width 14 height 13
click at [751, 400] on icon at bounding box center [756, 406] width 11 height 13
click at [664, 394] on button at bounding box center [657, 406] width 38 height 25
click at [738, 394] on button at bounding box center [757, 406] width 38 height 25
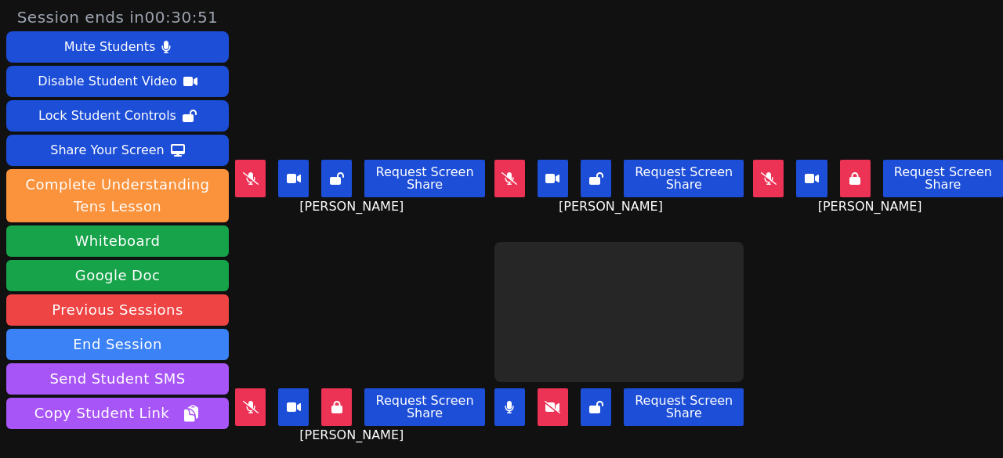
scroll to position [0, 0]
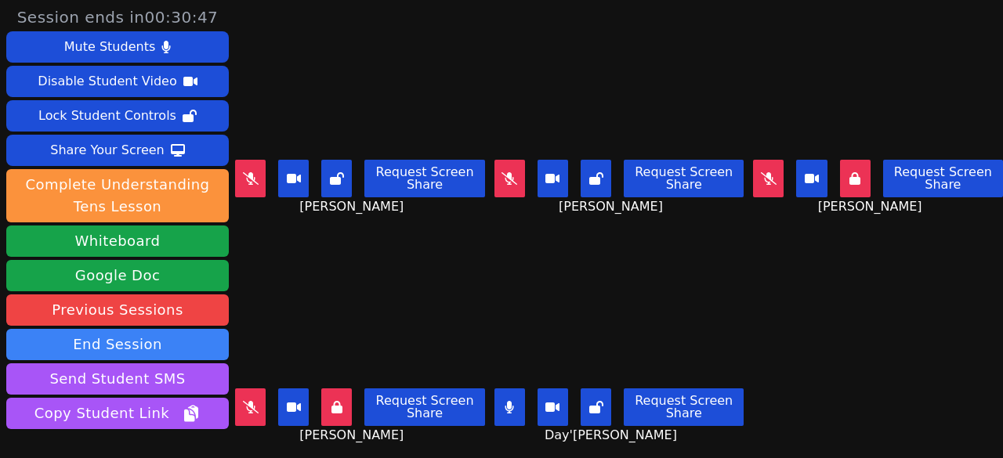
click at [507, 402] on button at bounding box center [509, 408] width 31 height 38
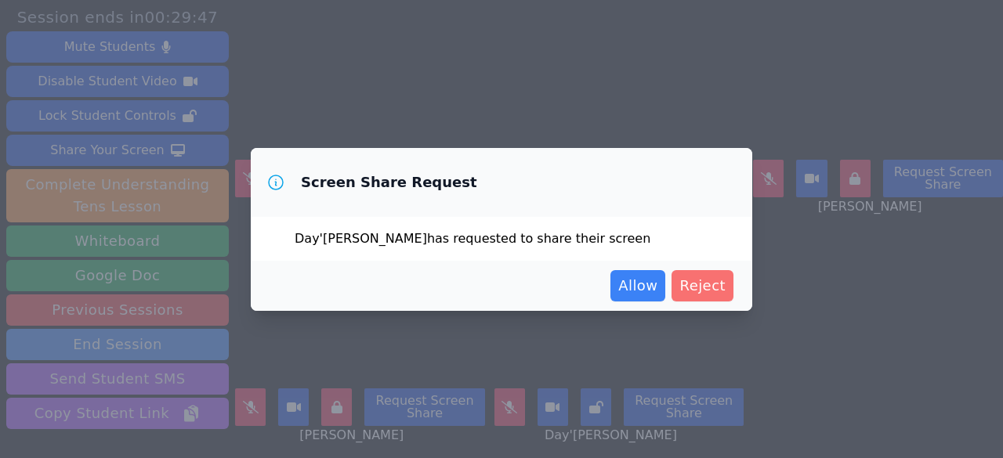
click at [702, 283] on span "Reject" at bounding box center [702, 286] width 46 height 22
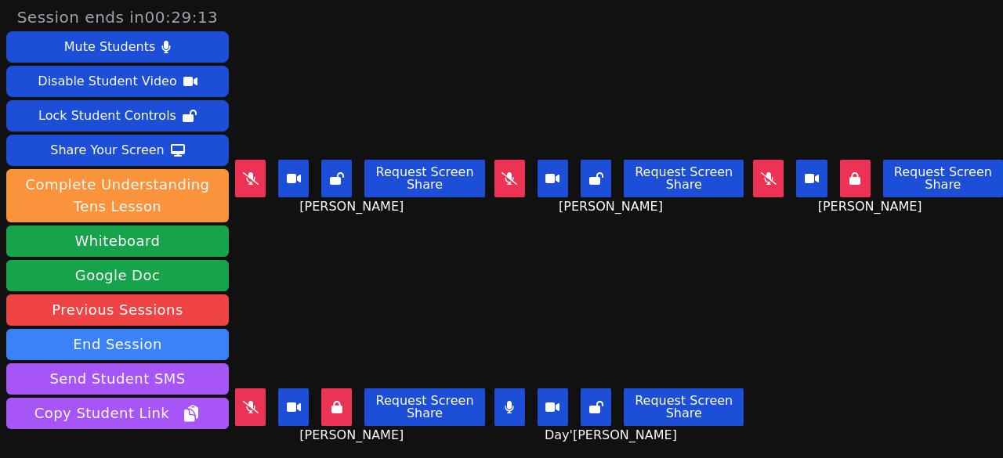
drag, startPoint x: 511, startPoint y: 395, endPoint x: 543, endPoint y: 397, distance: 32.2
click at [511, 395] on button at bounding box center [509, 408] width 31 height 38
click at [581, 397] on button at bounding box center [596, 408] width 31 height 38
click at [595, 401] on icon at bounding box center [596, 407] width 11 height 13
click at [346, 389] on button at bounding box center [336, 408] width 31 height 38
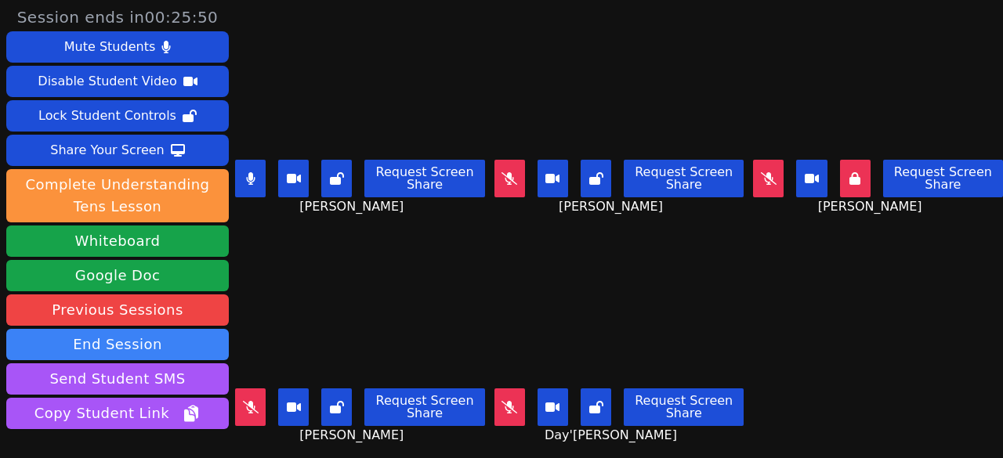
click at [261, 181] on button at bounding box center [250, 179] width 31 height 38
click at [255, 178] on icon at bounding box center [250, 178] width 9 height 13
click at [849, 176] on icon at bounding box center [854, 178] width 11 height 13
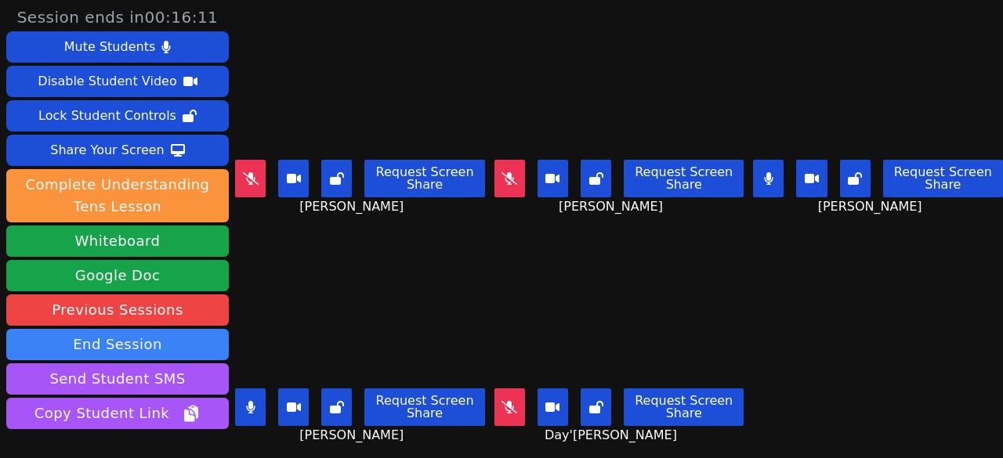
click at [255, 398] on button at bounding box center [250, 408] width 31 height 38
click at [339, 401] on icon at bounding box center [337, 407] width 14 height 13
click at [760, 178] on button at bounding box center [768, 179] width 31 height 38
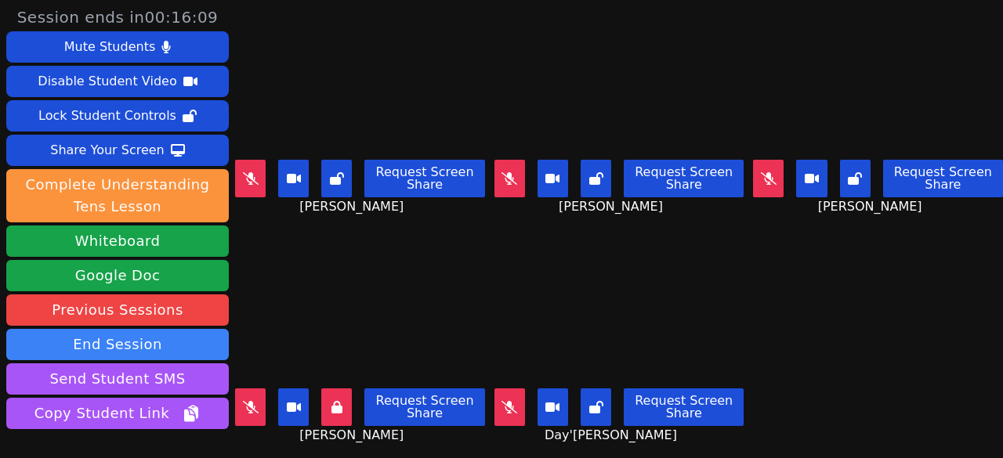
click at [848, 179] on icon at bounding box center [855, 178] width 14 height 13
click at [508, 172] on icon at bounding box center [510, 178] width 16 height 13
click at [509, 175] on button at bounding box center [509, 179] width 31 height 38
click at [252, 172] on icon at bounding box center [251, 178] width 16 height 13
click at [255, 173] on icon at bounding box center [250, 178] width 9 height 13
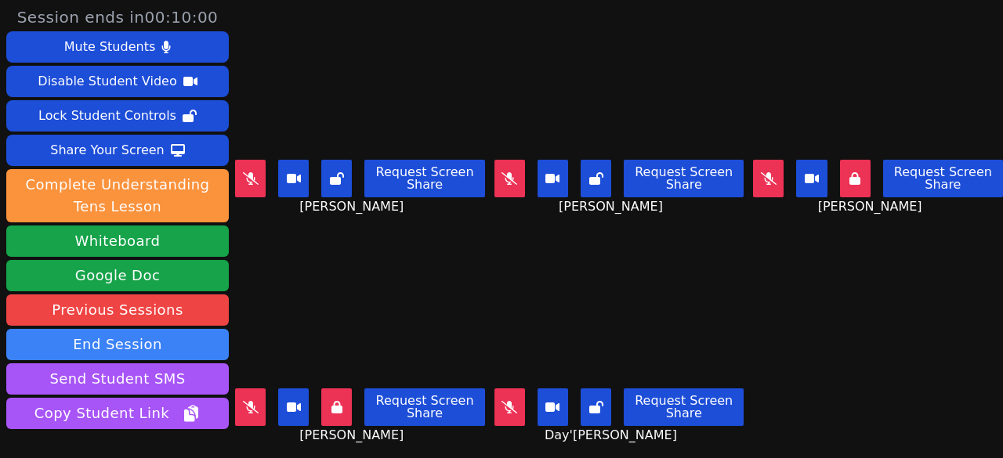
click at [506, 401] on icon at bounding box center [510, 407] width 16 height 13
click at [514, 399] on button at bounding box center [509, 408] width 31 height 38
click at [505, 401] on icon at bounding box center [509, 407] width 9 height 13
click at [561, 307] on video at bounding box center [619, 312] width 250 height 140
click at [507, 389] on button at bounding box center [509, 408] width 31 height 38
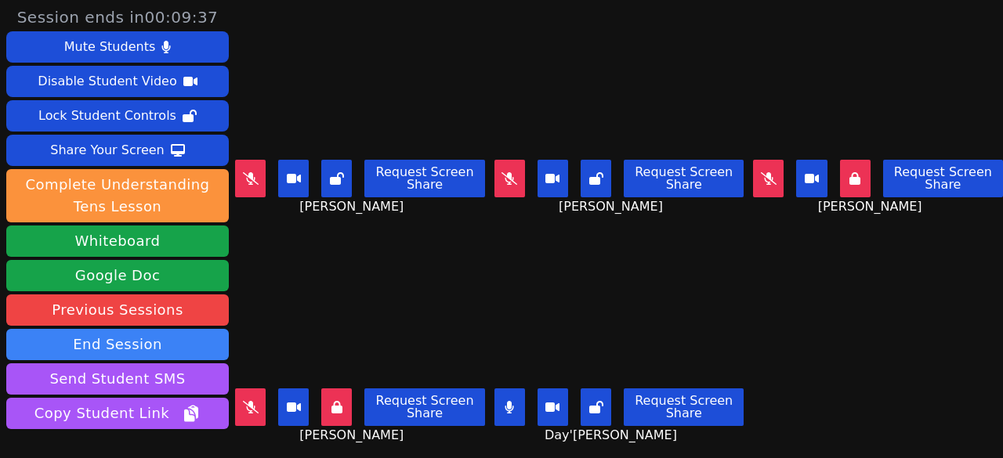
click at [505, 401] on icon at bounding box center [509, 407] width 9 height 13
click at [506, 401] on icon at bounding box center [509, 407] width 9 height 13
click at [494, 389] on button at bounding box center [509, 408] width 31 height 38
click at [589, 401] on icon at bounding box center [596, 407] width 14 height 13
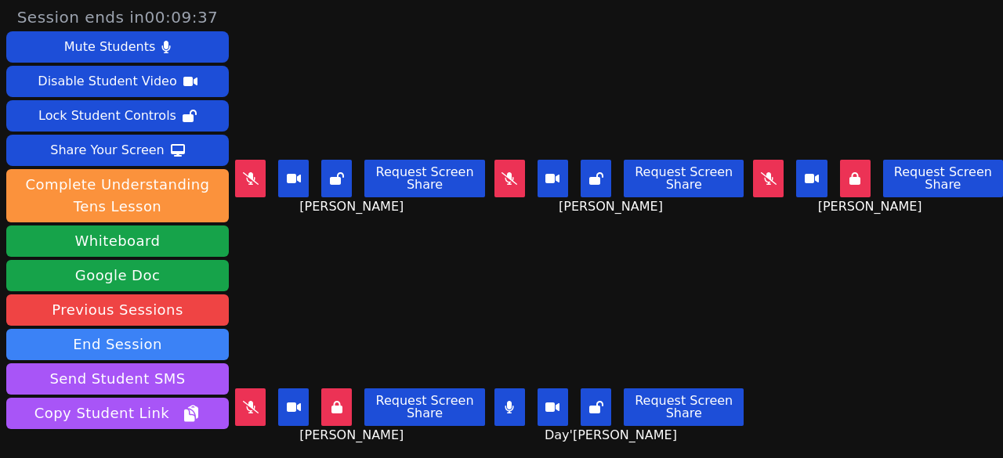
click at [505, 401] on icon at bounding box center [509, 407] width 9 height 13
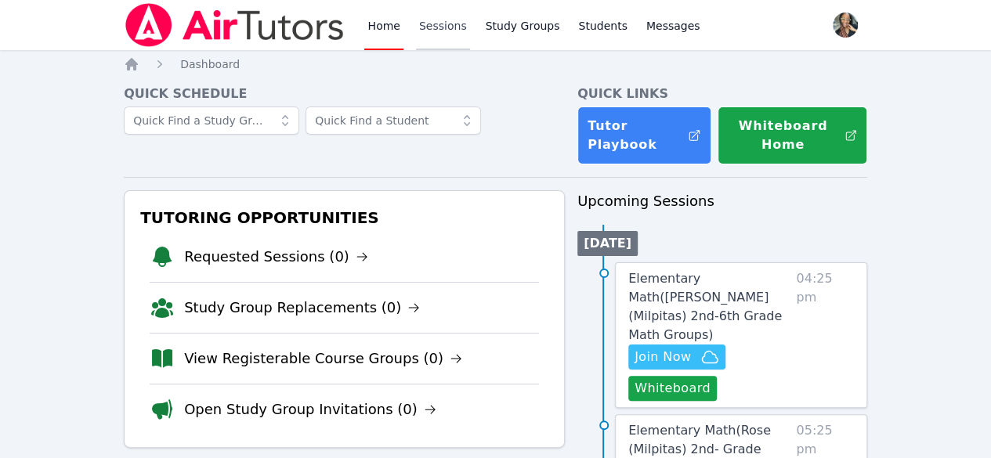
click at [436, 29] on link "Sessions" at bounding box center [443, 25] width 54 height 50
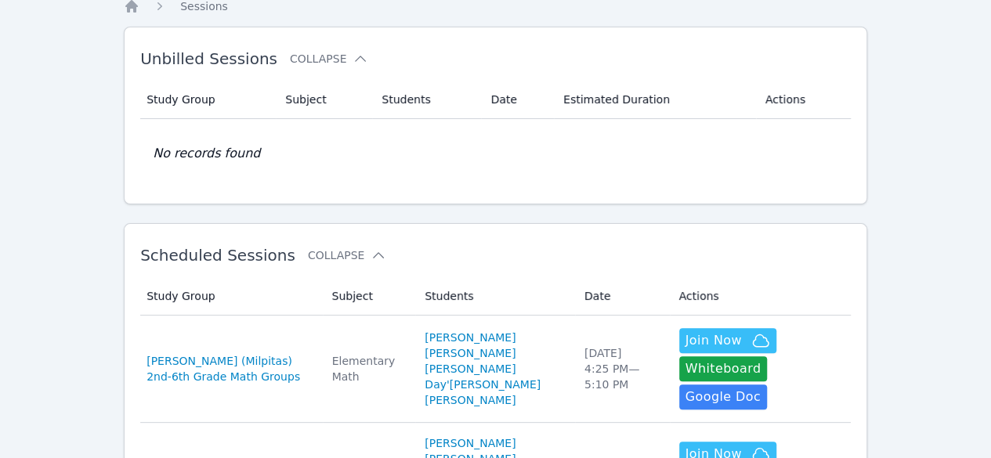
scroll to position [78, 0]
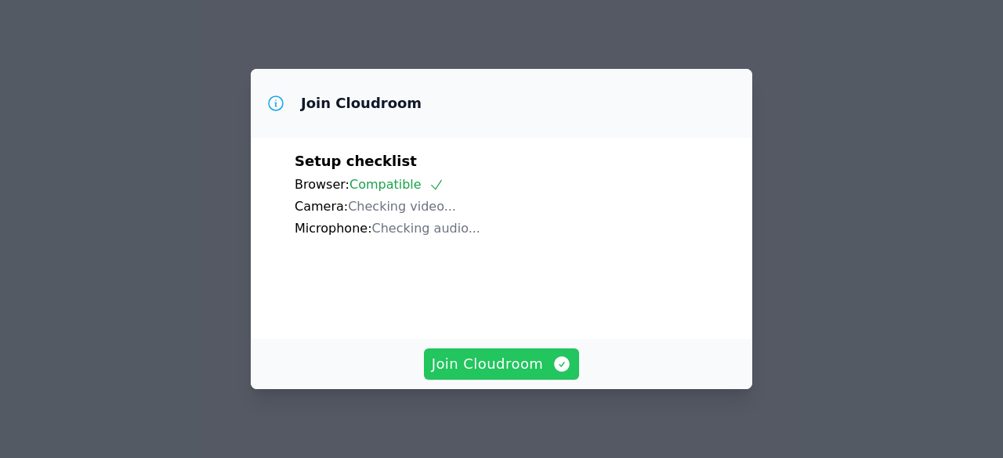
click at [486, 350] on button "Join Cloudroom" at bounding box center [502, 364] width 156 height 31
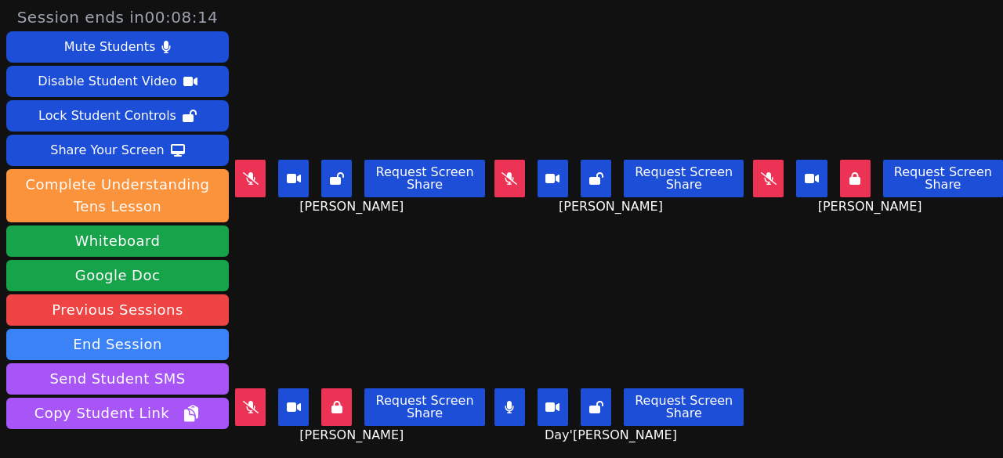
click at [511, 394] on button at bounding box center [509, 408] width 31 height 38
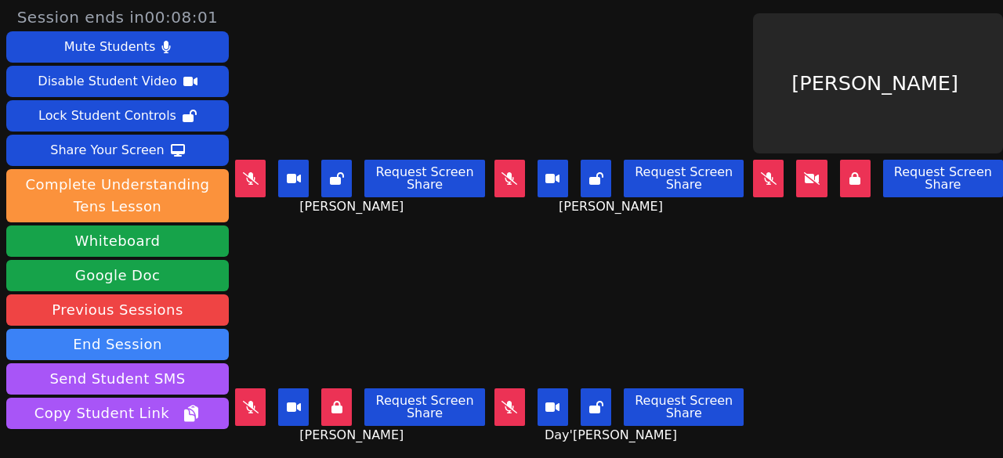
click at [246, 160] on button at bounding box center [250, 179] width 31 height 38
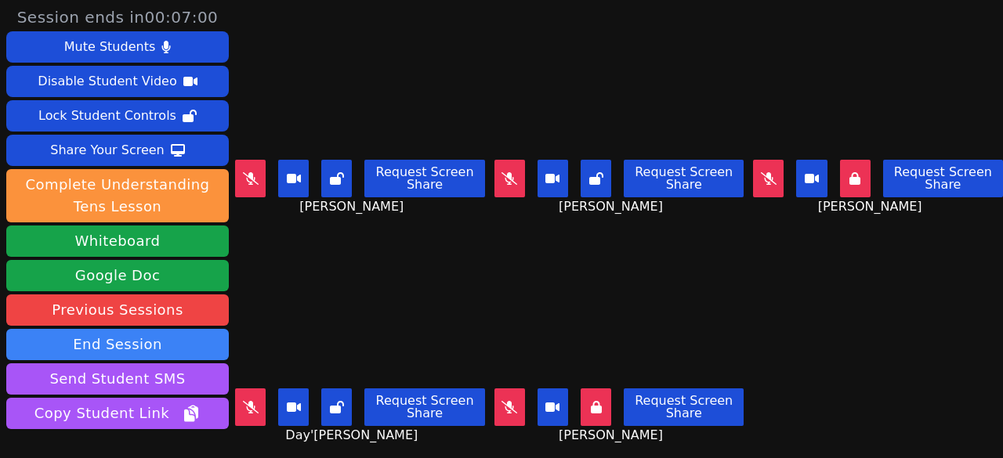
click at [503, 166] on button at bounding box center [509, 179] width 31 height 38
click at [505, 178] on icon at bounding box center [509, 178] width 9 height 13
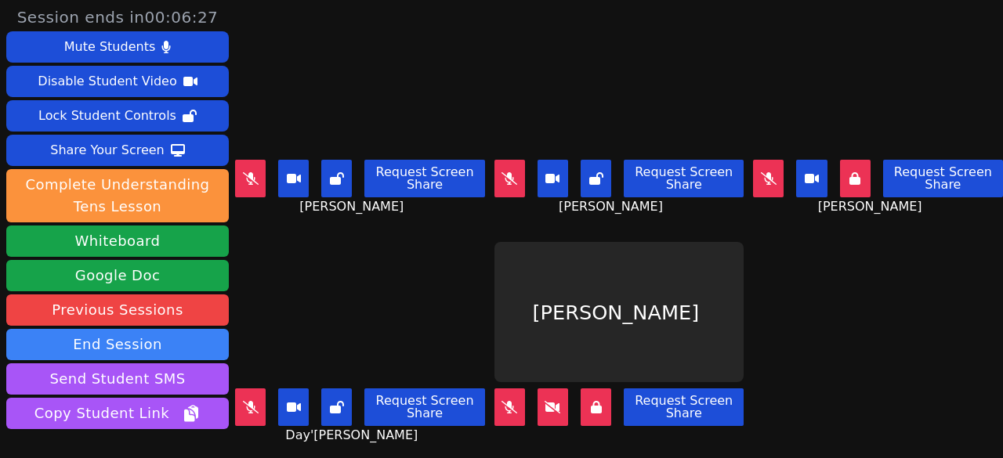
click at [538, 393] on button at bounding box center [553, 408] width 31 height 38
click at [543, 406] on button at bounding box center [553, 408] width 31 height 38
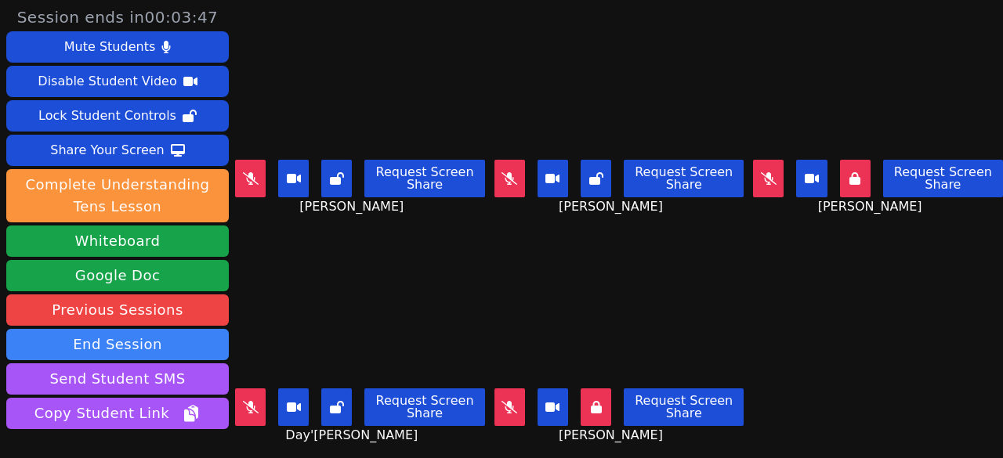
click at [259, 176] on icon at bounding box center [251, 178] width 16 height 13
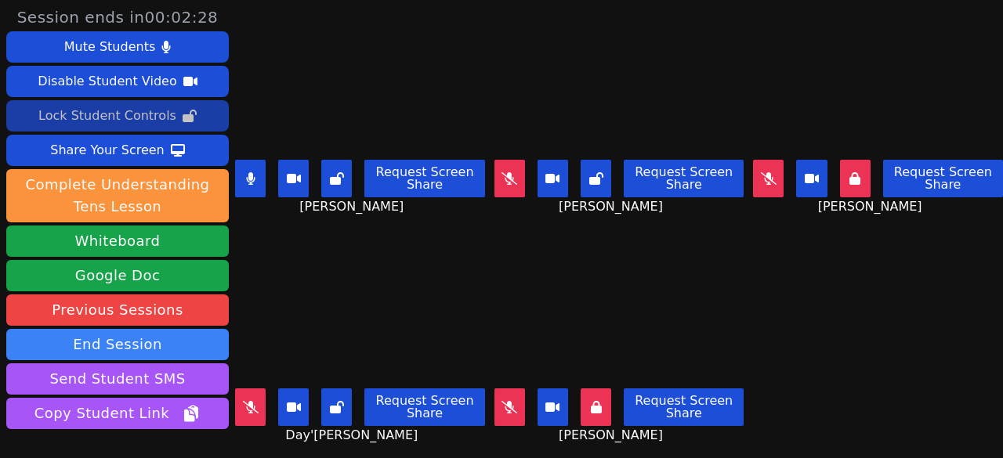
scroll to position [105, 0]
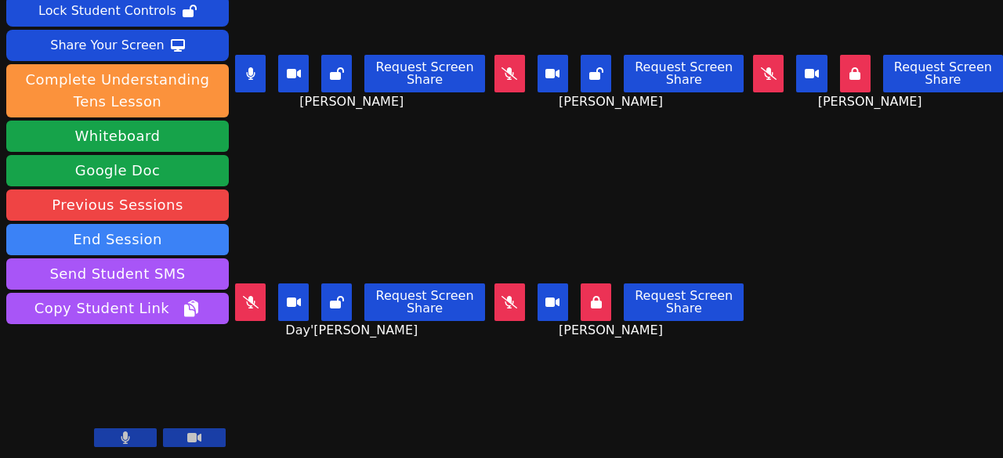
click at [238, 55] on button at bounding box center [250, 74] width 31 height 38
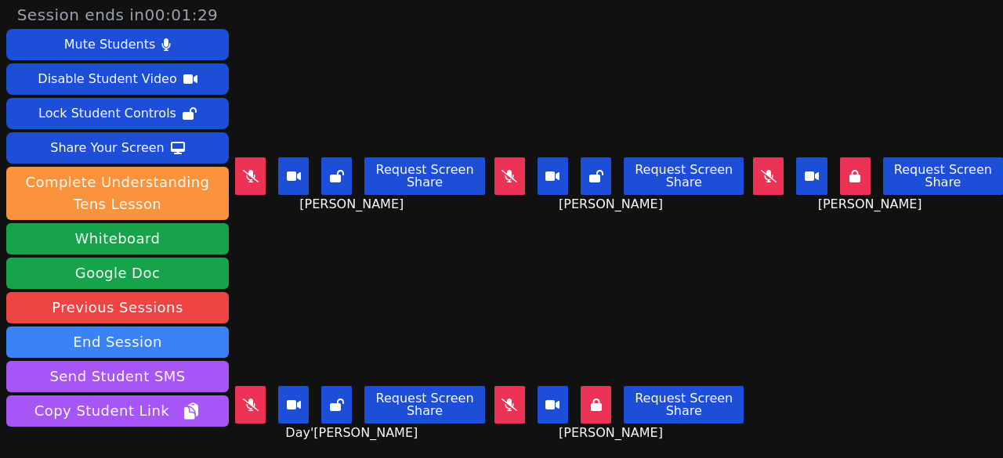
scroll to position [0, 0]
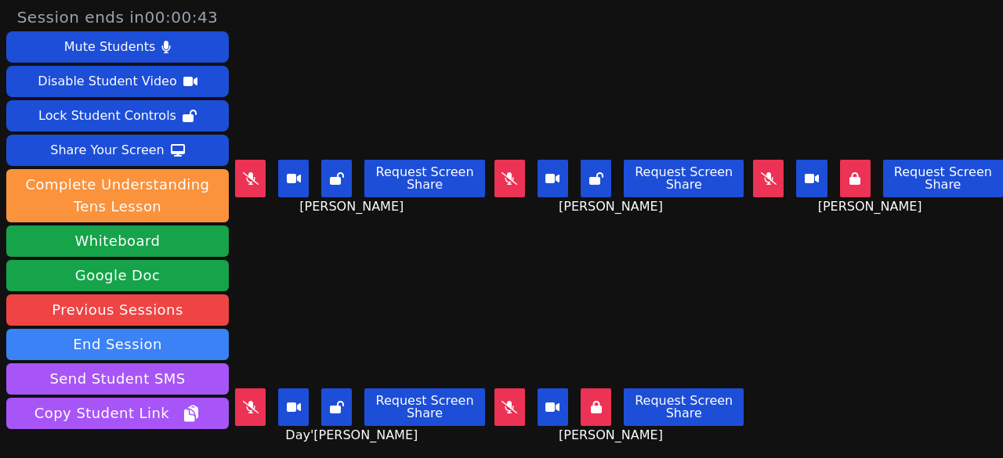
click at [260, 394] on button at bounding box center [250, 408] width 31 height 38
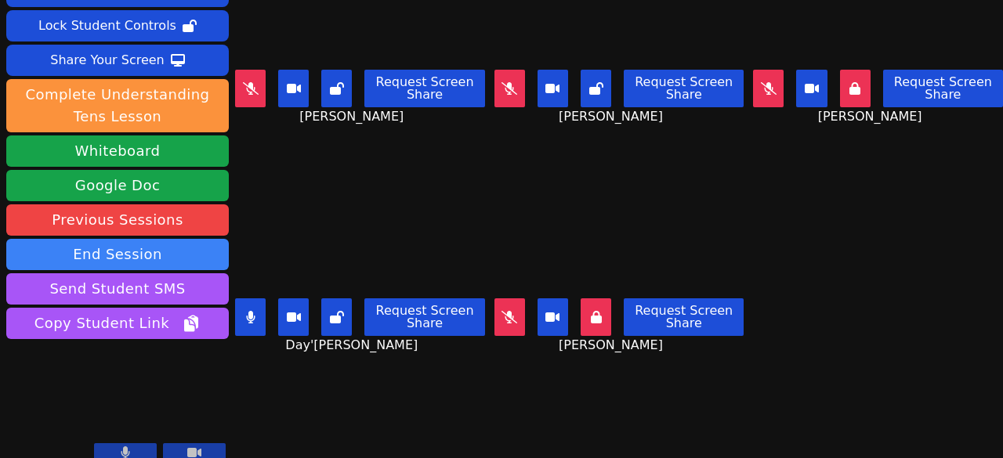
scroll to position [105, 0]
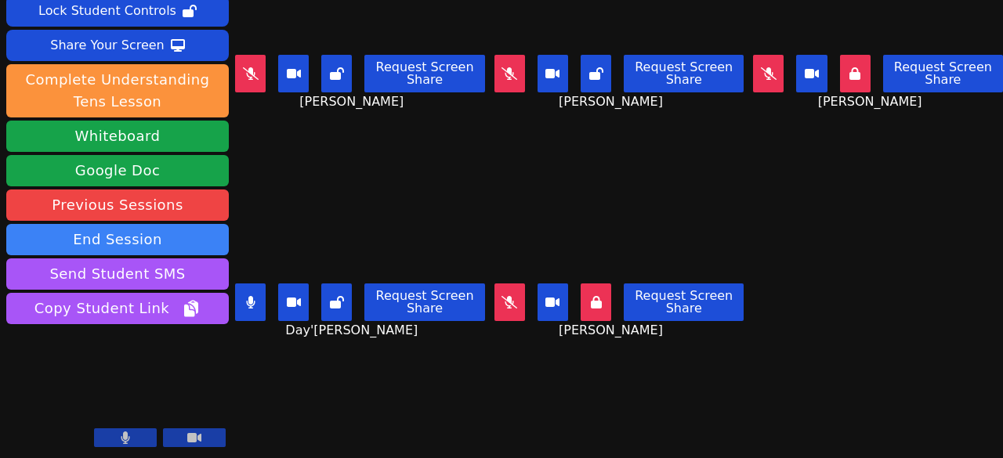
click at [244, 284] on button at bounding box center [250, 303] width 31 height 38
click at [244, 296] on icon at bounding box center [251, 302] width 16 height 13
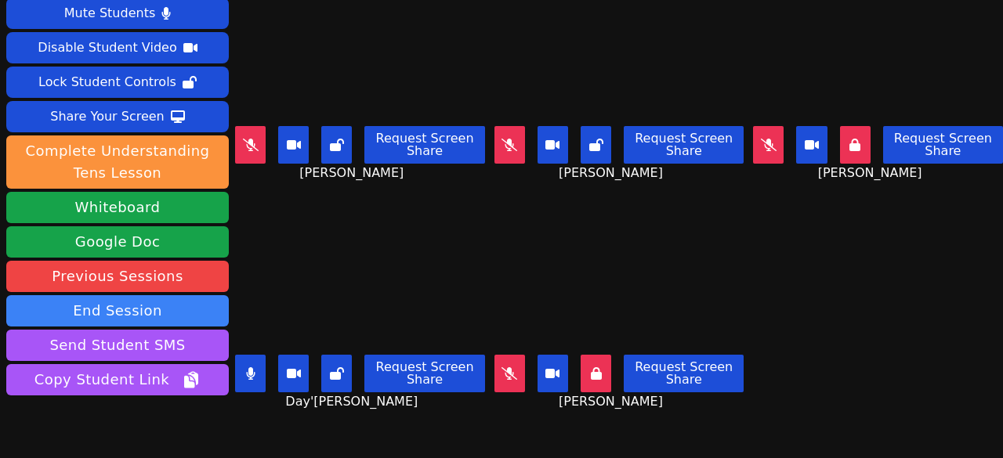
scroll to position [0, 0]
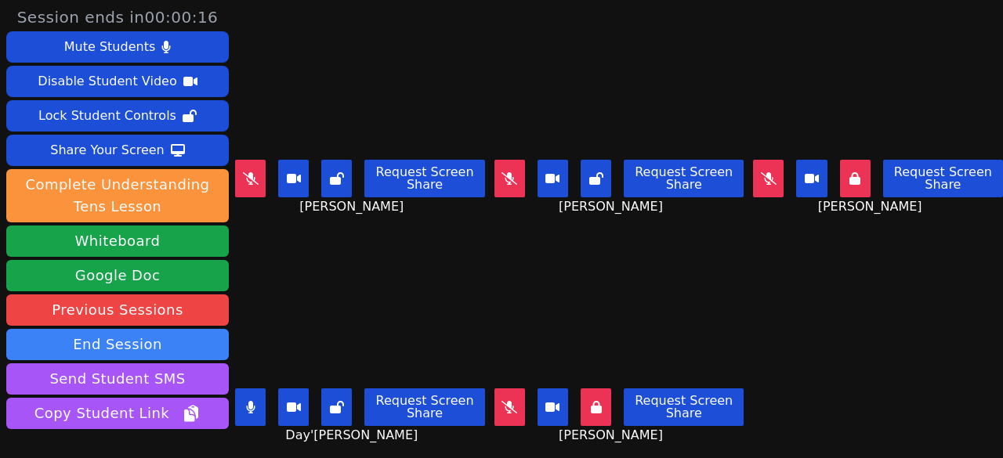
click at [257, 389] on button at bounding box center [250, 408] width 31 height 38
click at [849, 174] on icon at bounding box center [854, 178] width 11 height 13
click at [591, 401] on icon at bounding box center [596, 407] width 11 height 13
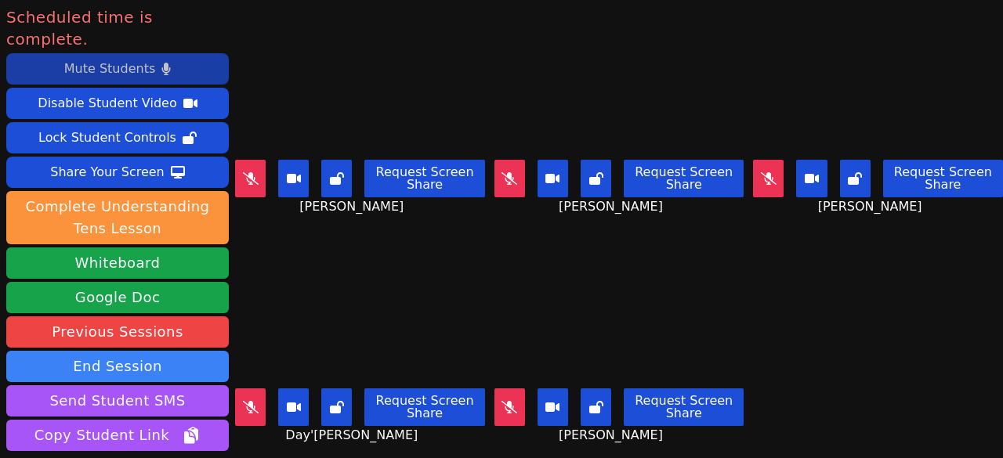
click at [134, 56] on div "Mute Students" at bounding box center [109, 68] width 91 height 25
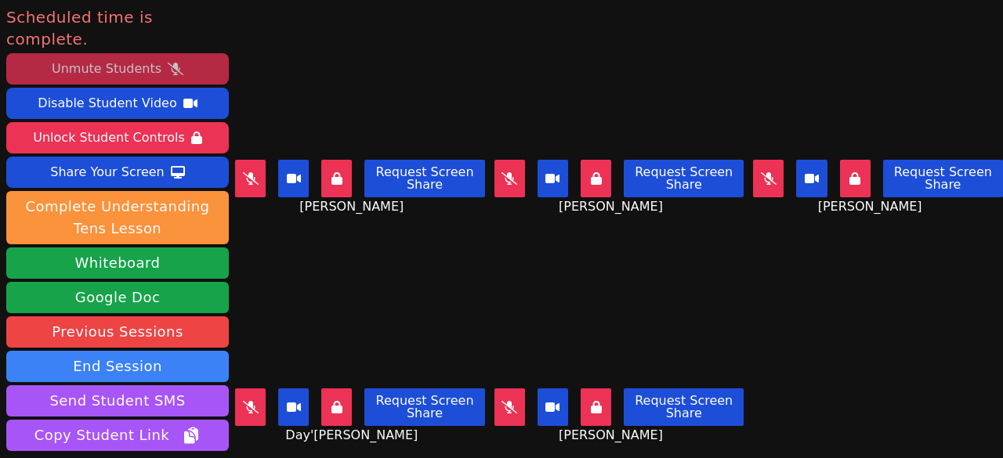
click at [134, 56] on div "Unmute Students" at bounding box center [107, 68] width 110 height 25
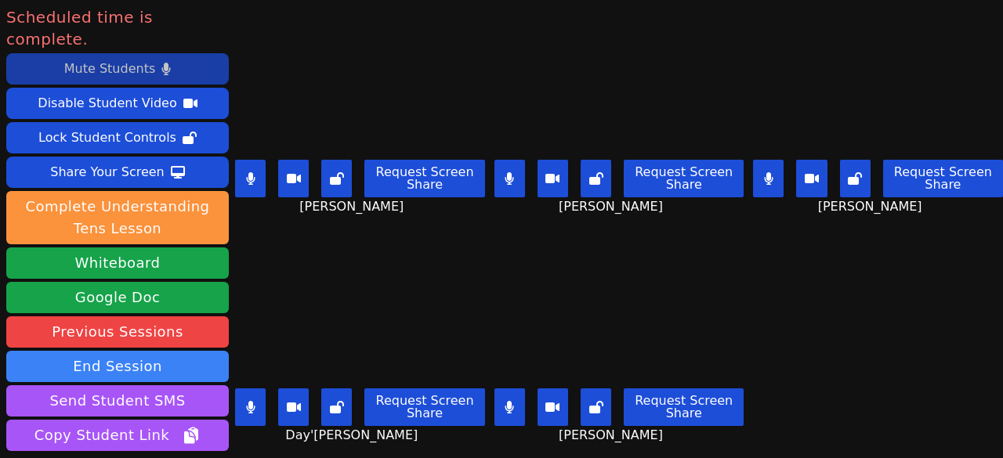
click at [78, 56] on div "Mute Students" at bounding box center [109, 68] width 91 height 25
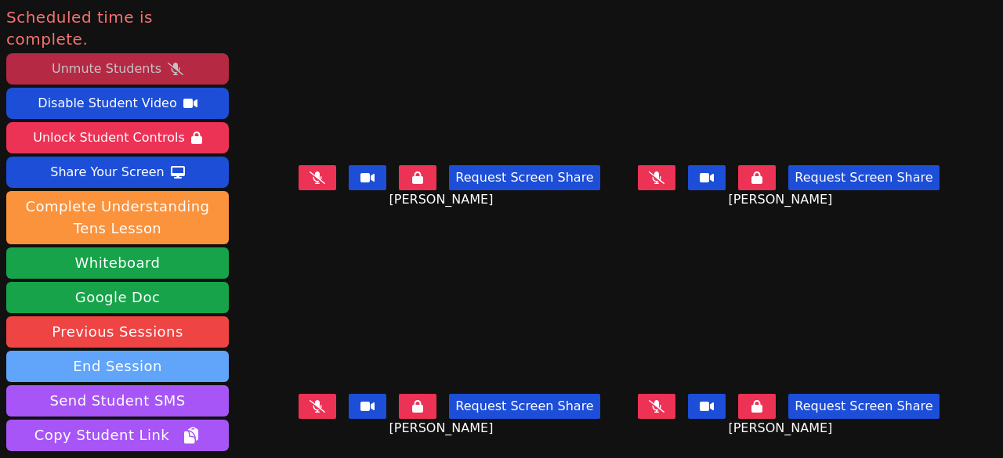
click at [161, 351] on button "End Session" at bounding box center [117, 366] width 223 height 31
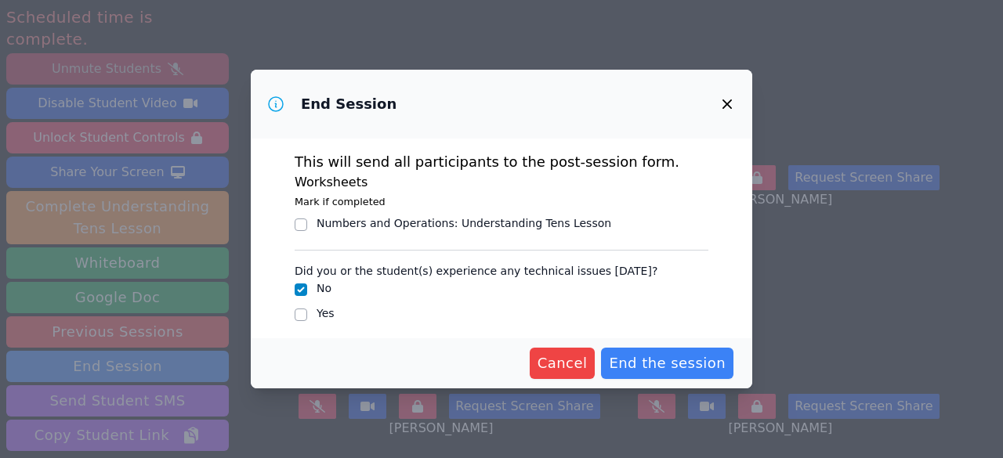
click at [308, 228] on div "Numbers and Operations : Understanding Tens Lesson" at bounding box center [502, 224] width 414 height 19
click at [303, 221] on input "Numbers and Operations : Understanding Tens Lesson" at bounding box center [301, 225] width 13 height 13
checkbox input "true"
click at [633, 369] on span "End the session" at bounding box center [667, 364] width 117 height 22
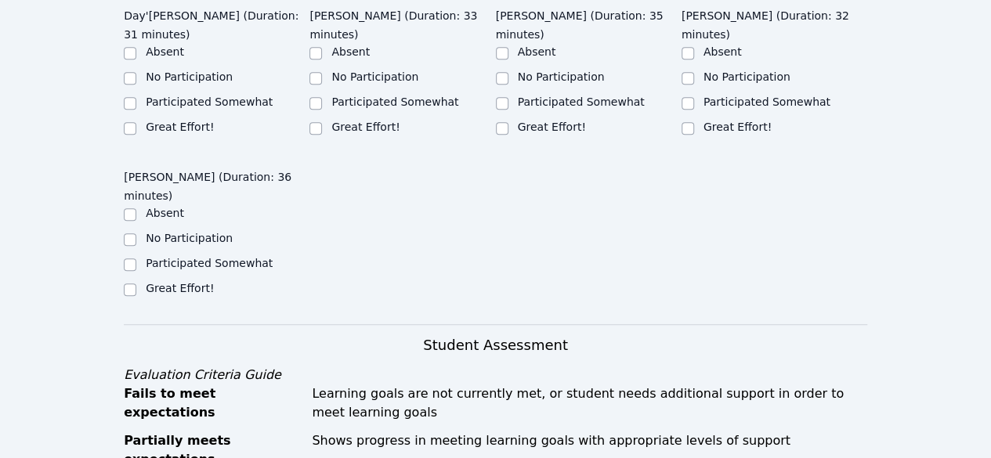
scroll to position [392, 0]
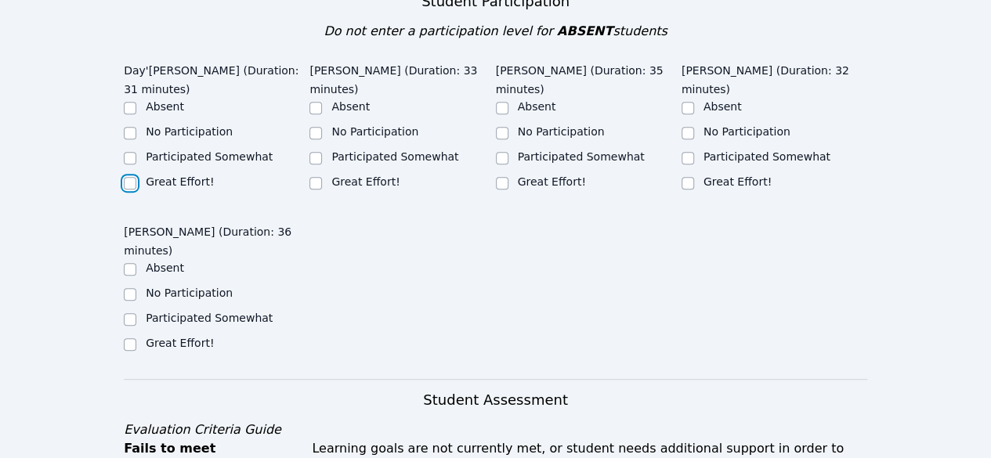
click at [125, 178] on input "Great Effort!" at bounding box center [130, 183] width 13 height 13
checkbox input "true"
click at [314, 152] on input "Participated Somewhat" at bounding box center [316, 158] width 13 height 13
checkbox input "true"
click at [502, 177] on input "Great Effort!" at bounding box center [502, 183] width 13 height 13
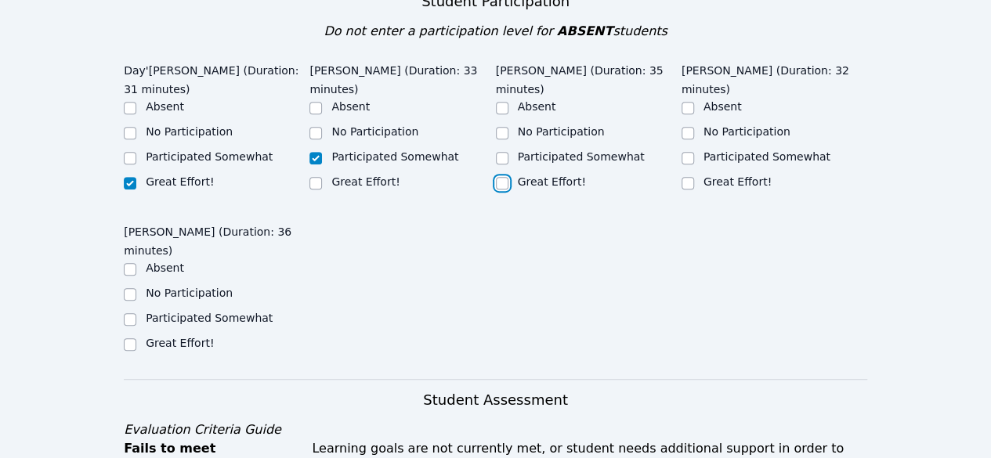
checkbox input "true"
click at [695, 129] on div "No Participation" at bounding box center [775, 133] width 186 height 19
click at [686, 136] on input "No Participation" at bounding box center [688, 133] width 13 height 13
checkbox input "true"
click at [130, 339] on input "Great Effort!" at bounding box center [130, 345] width 13 height 13
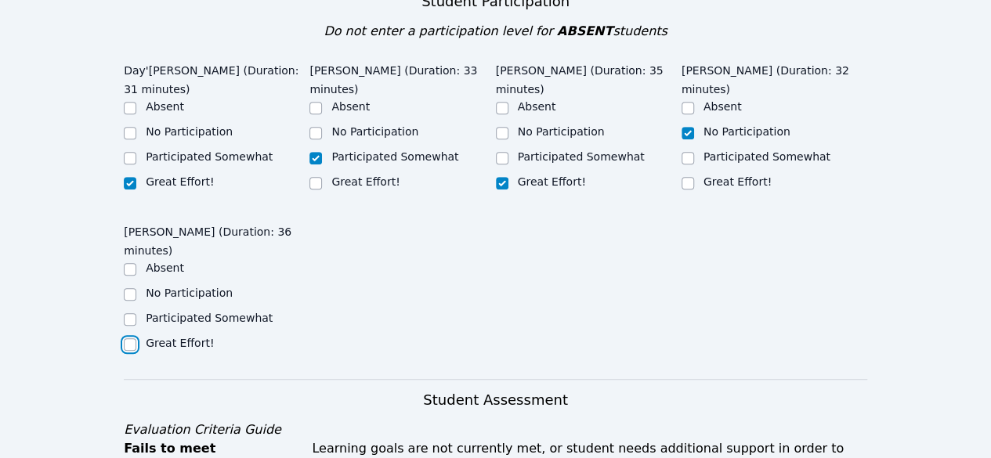
checkbox input "true"
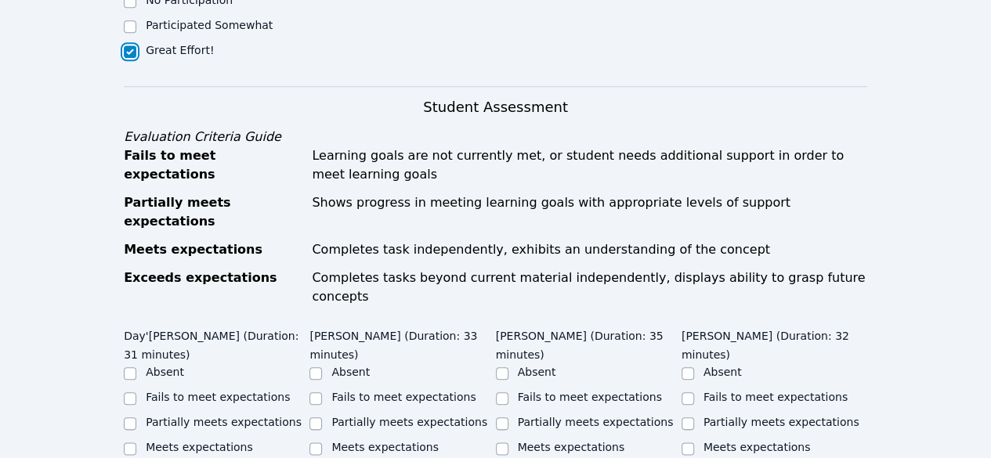
scroll to position [705, 0]
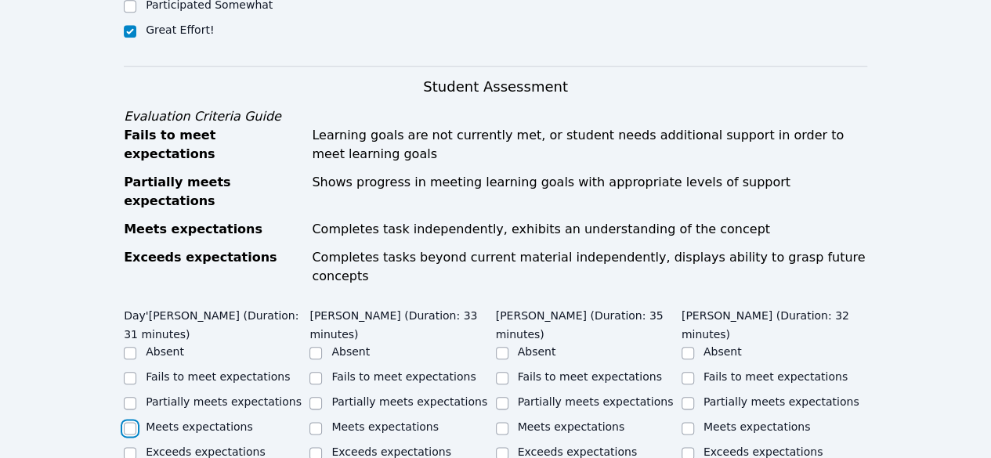
click at [129, 422] on input "Meets expectations" at bounding box center [130, 428] width 13 height 13
checkbox input "true"
click at [312, 397] on input "Partially meets expectations" at bounding box center [316, 403] width 13 height 13
checkbox input "true"
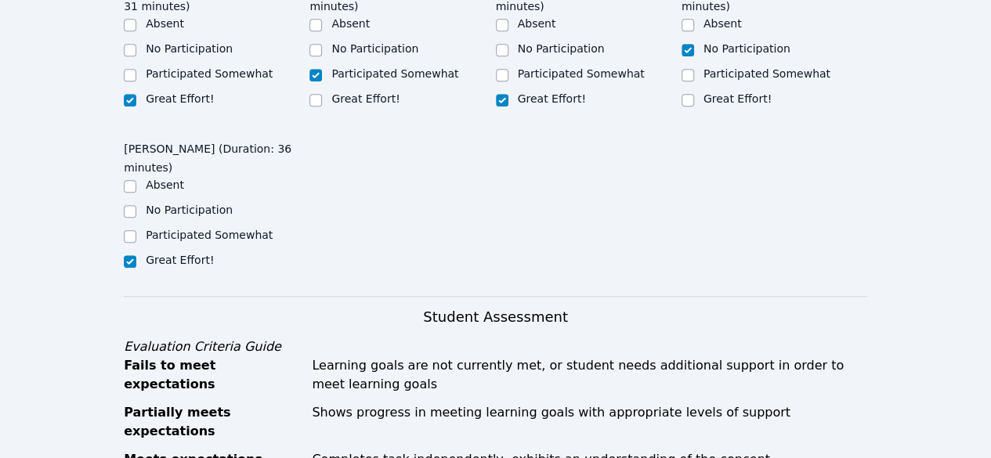
scroll to position [470, 0]
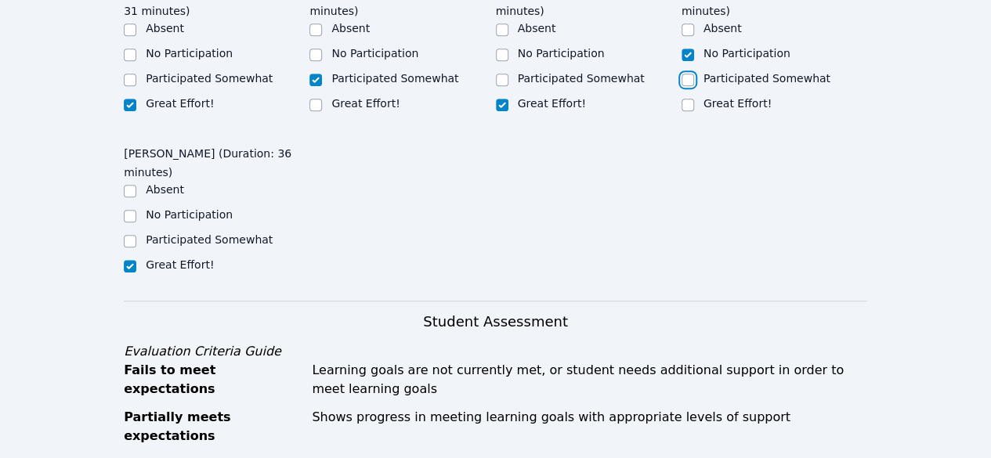
click at [682, 78] on input "Participated Somewhat" at bounding box center [688, 80] width 13 height 13
checkbox input "true"
checkbox input "false"
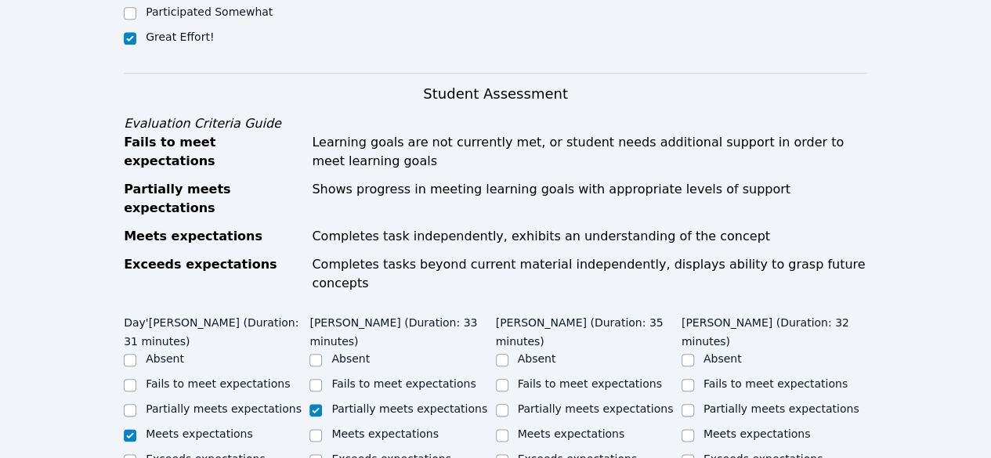
scroll to position [705, 0]
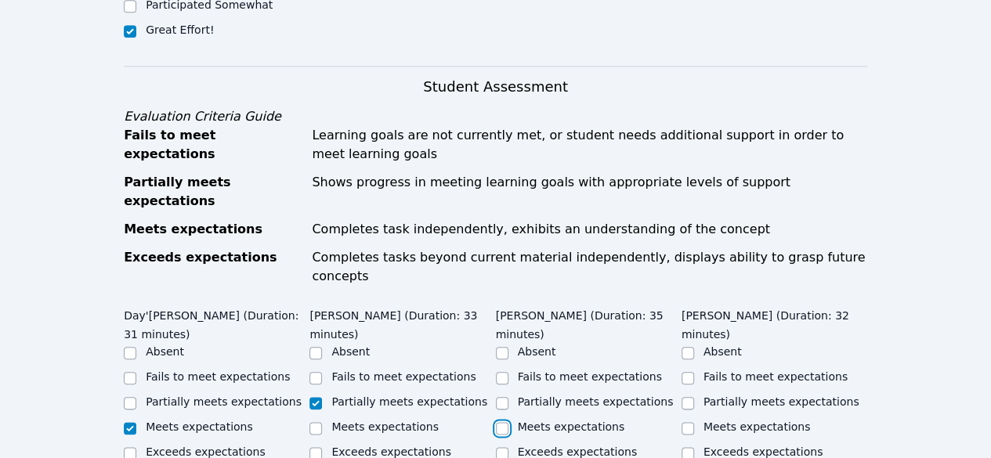
click at [506, 422] on input "Meets expectations" at bounding box center [502, 428] width 13 height 13
checkbox input "true"
click at [687, 397] on input "Partially meets expectations" at bounding box center [688, 403] width 13 height 13
checkbox input "true"
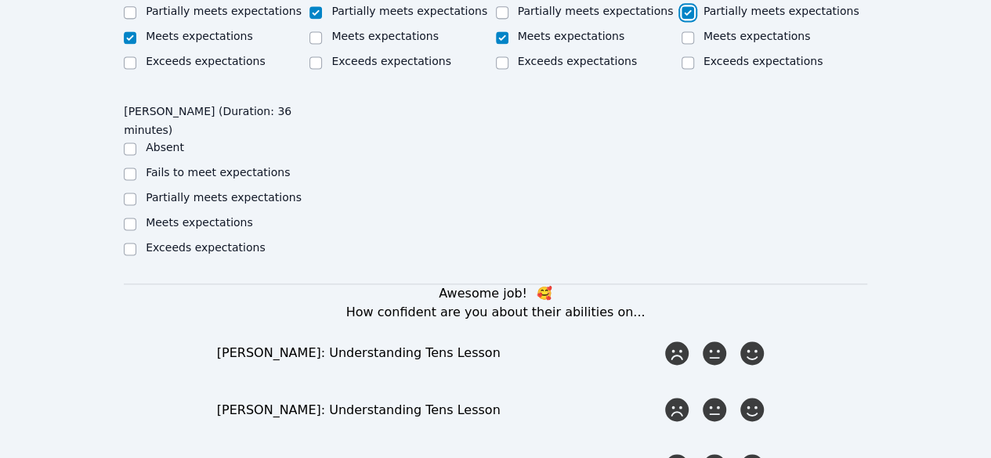
scroll to position [1097, 0]
click at [132, 217] on input "Meets expectations" at bounding box center [130, 223] width 13 height 13
checkbox input "true"
click at [759, 339] on icon at bounding box center [752, 353] width 28 height 28
click at [0, 0] on input "radio" at bounding box center [0, 0] width 0 height 0
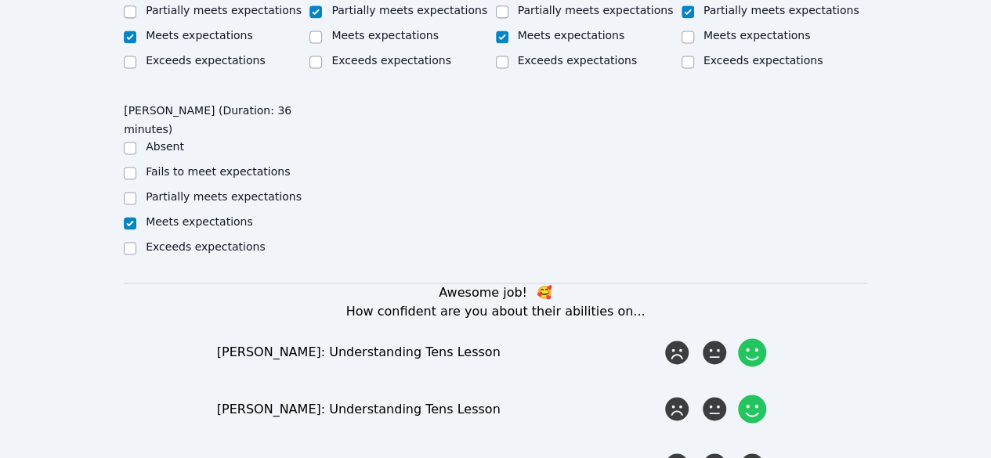
click at [748, 395] on icon at bounding box center [752, 409] width 28 height 28
click at [0, 0] on input "radio" at bounding box center [0, 0] width 0 height 0
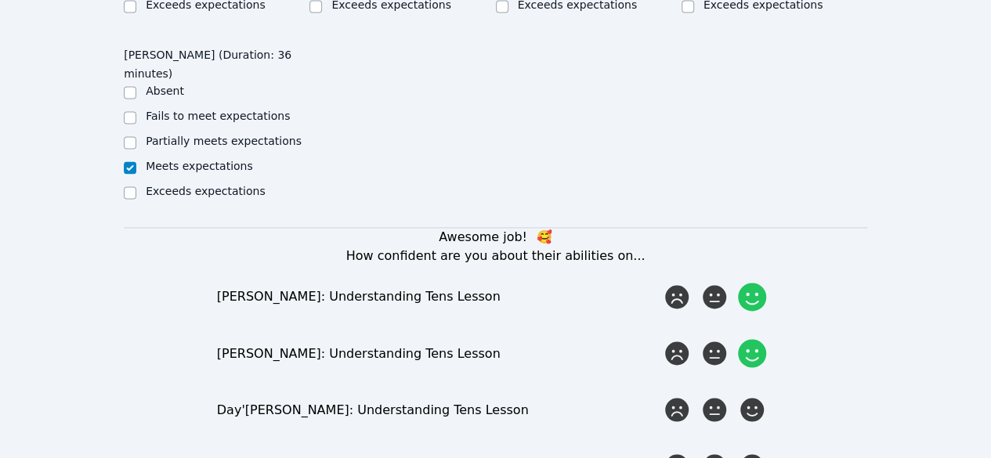
scroll to position [1175, 0]
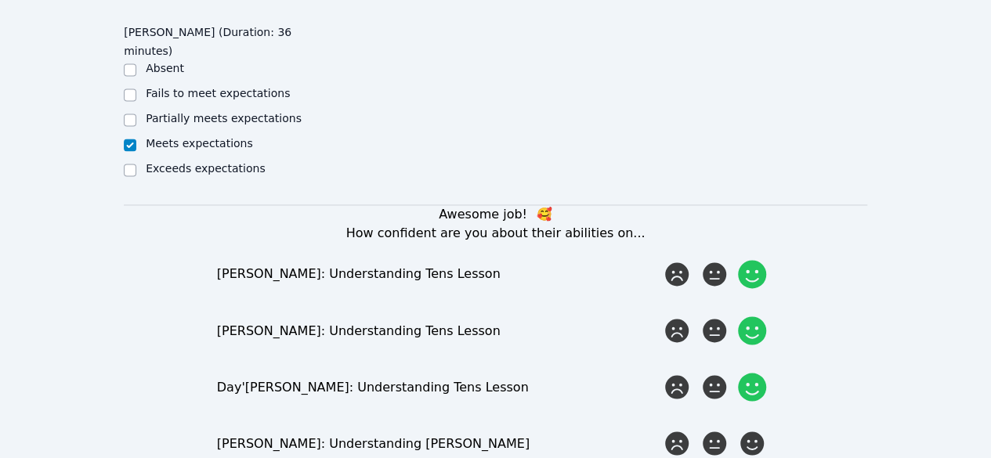
click at [763, 373] on icon at bounding box center [752, 387] width 28 height 28
click at [0, 0] on input "radio" at bounding box center [0, 0] width 0 height 0
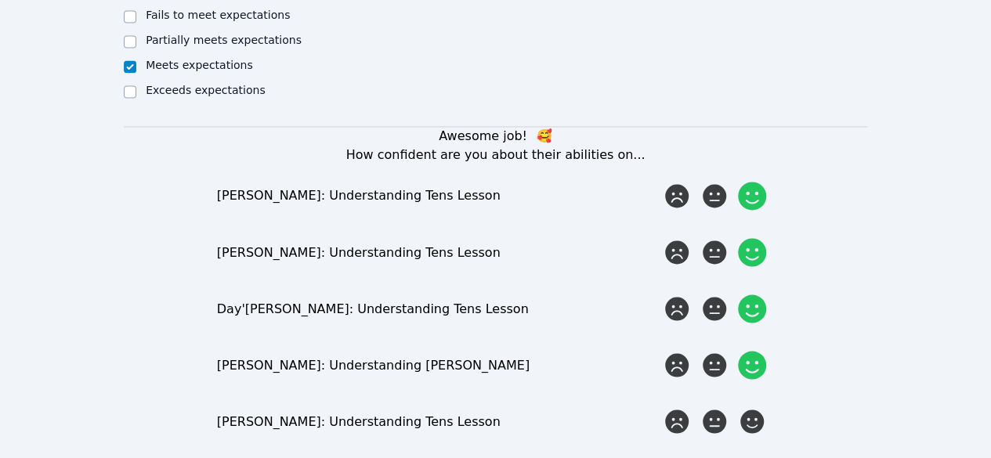
click at [741, 351] on icon at bounding box center [752, 365] width 28 height 28
click at [0, 0] on input "radio" at bounding box center [0, 0] width 0 height 0
click at [755, 407] on icon at bounding box center [752, 421] width 28 height 28
click at [0, 0] on input "radio" at bounding box center [0, 0] width 0 height 0
click at [723, 351] on icon at bounding box center [715, 365] width 28 height 28
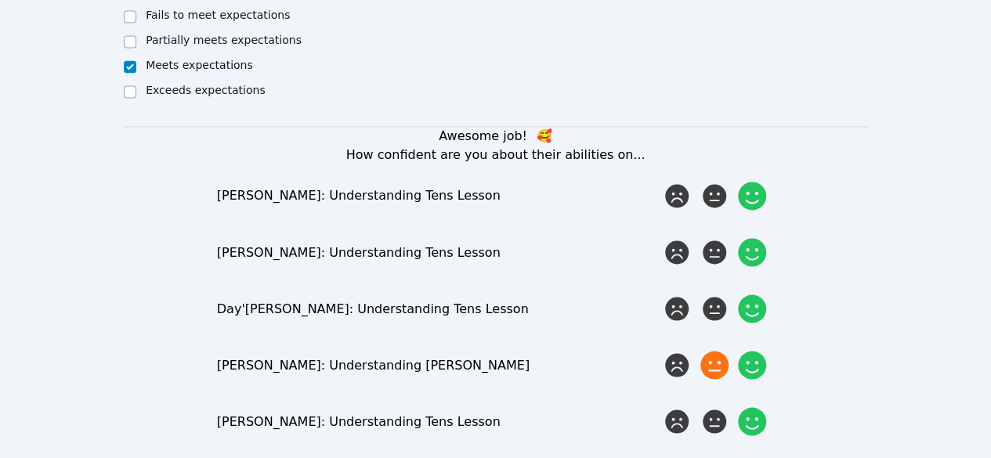
click at [0, 0] on input "radio" at bounding box center [0, 0] width 0 height 0
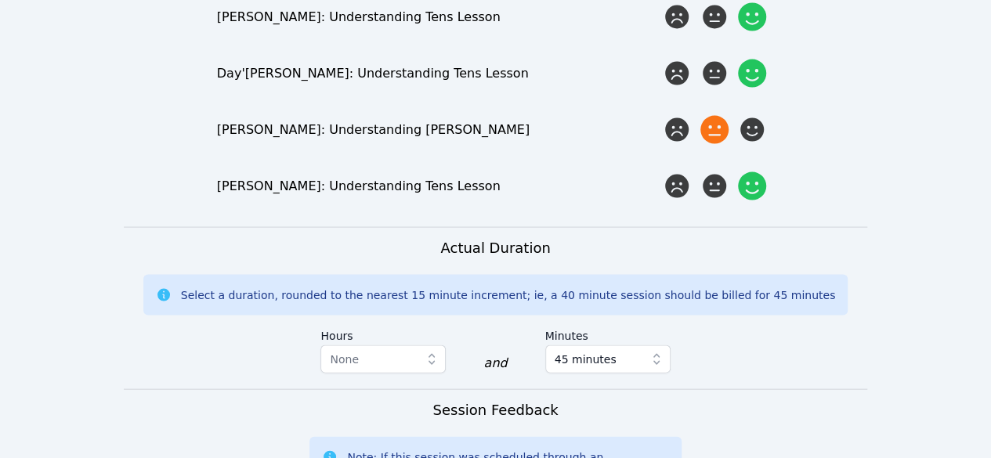
scroll to position [1646, 0]
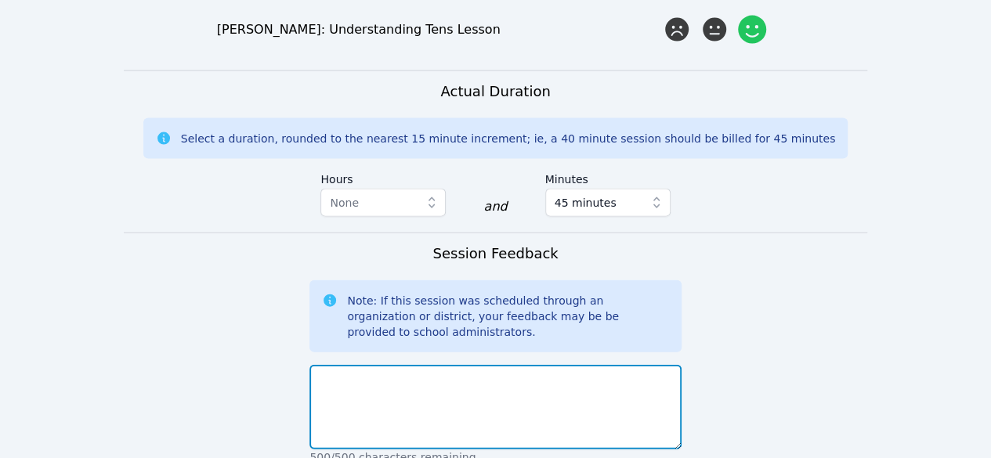
click at [509, 365] on textarea at bounding box center [495, 407] width 371 height 85
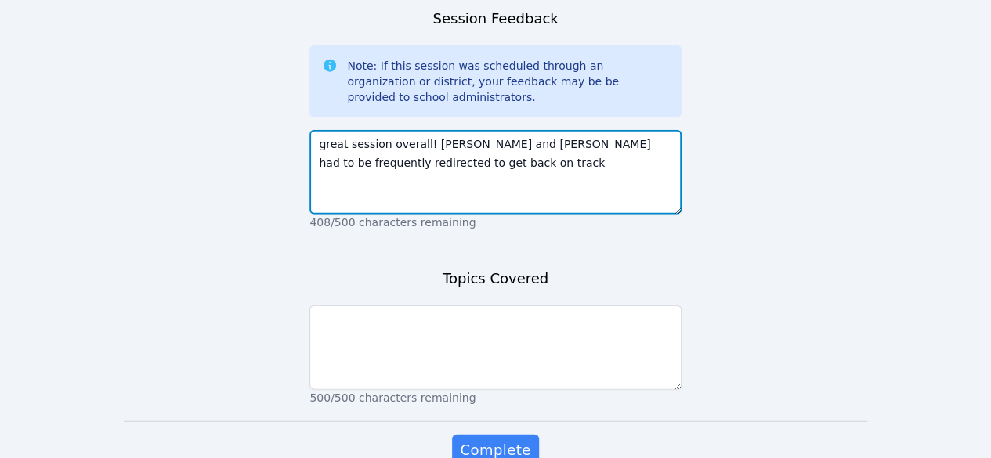
scroll to position [1802, 0]
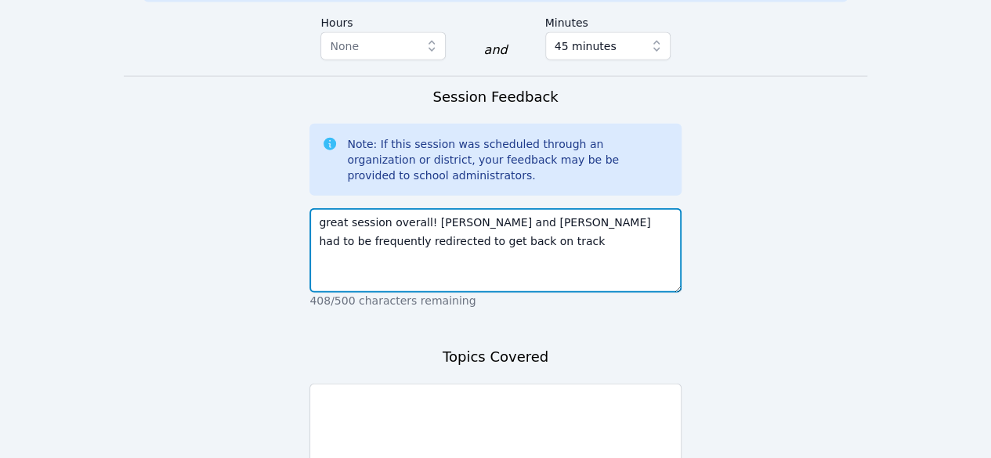
type textarea "great session overall! [PERSON_NAME] and [PERSON_NAME] had to be frequently red…"
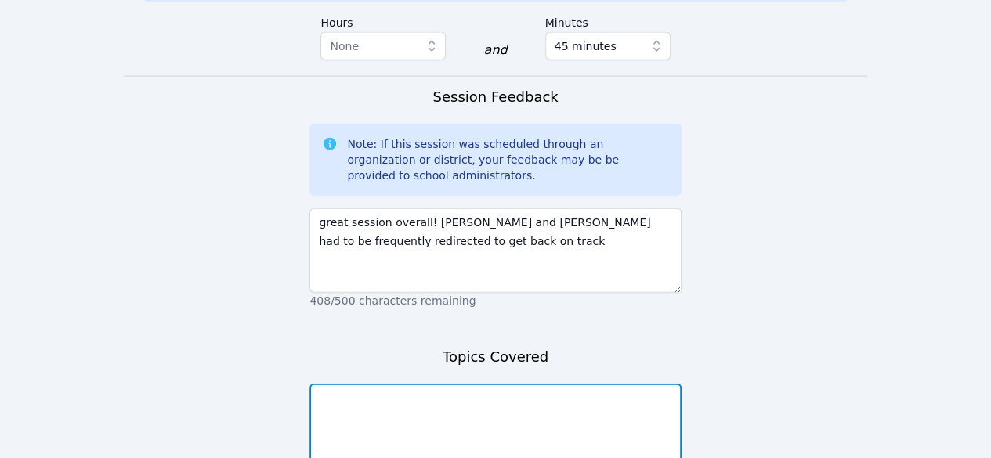
click at [406, 384] on textarea at bounding box center [495, 426] width 371 height 85
type textarea "Understand Tens"
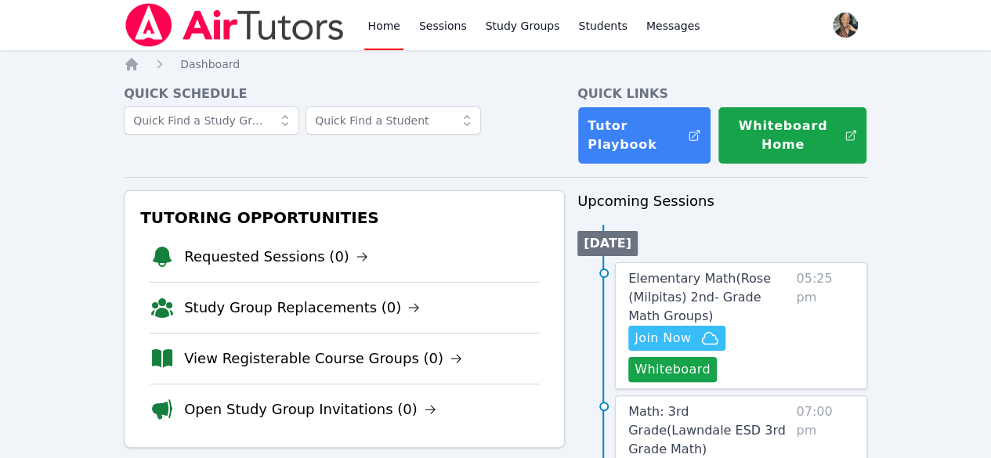
scroll to position [157, 0]
